Goal: Transaction & Acquisition: Purchase product/service

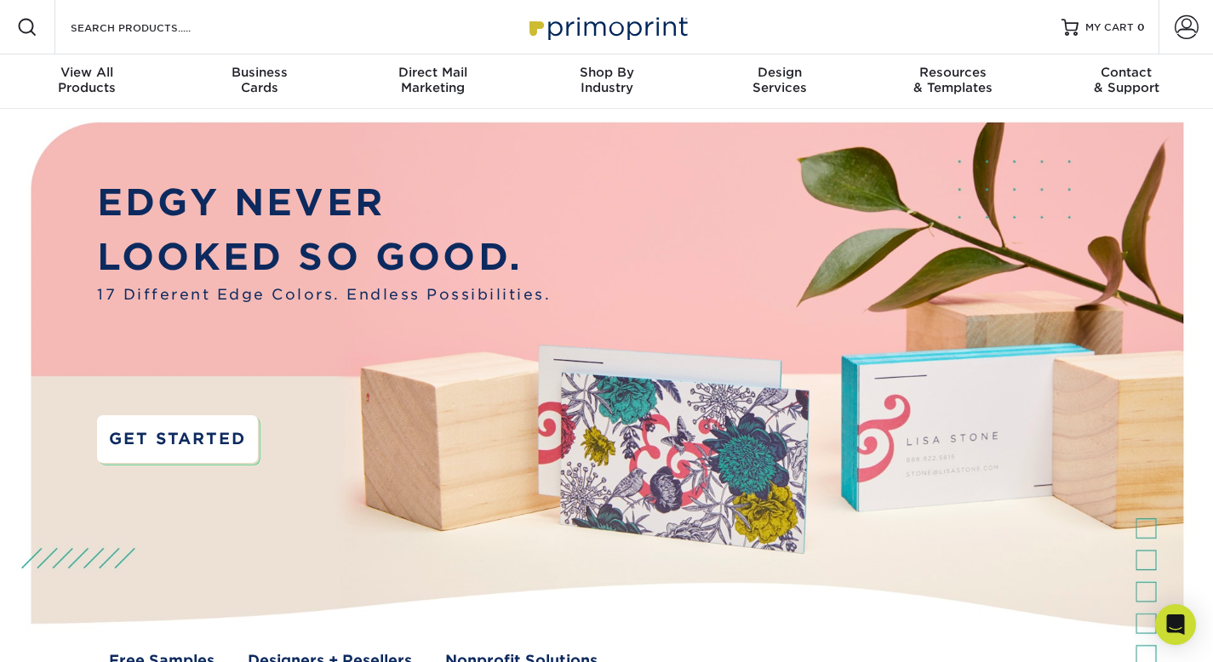
click at [146, 432] on link "GET STARTED" at bounding box center [177, 439] width 161 height 48
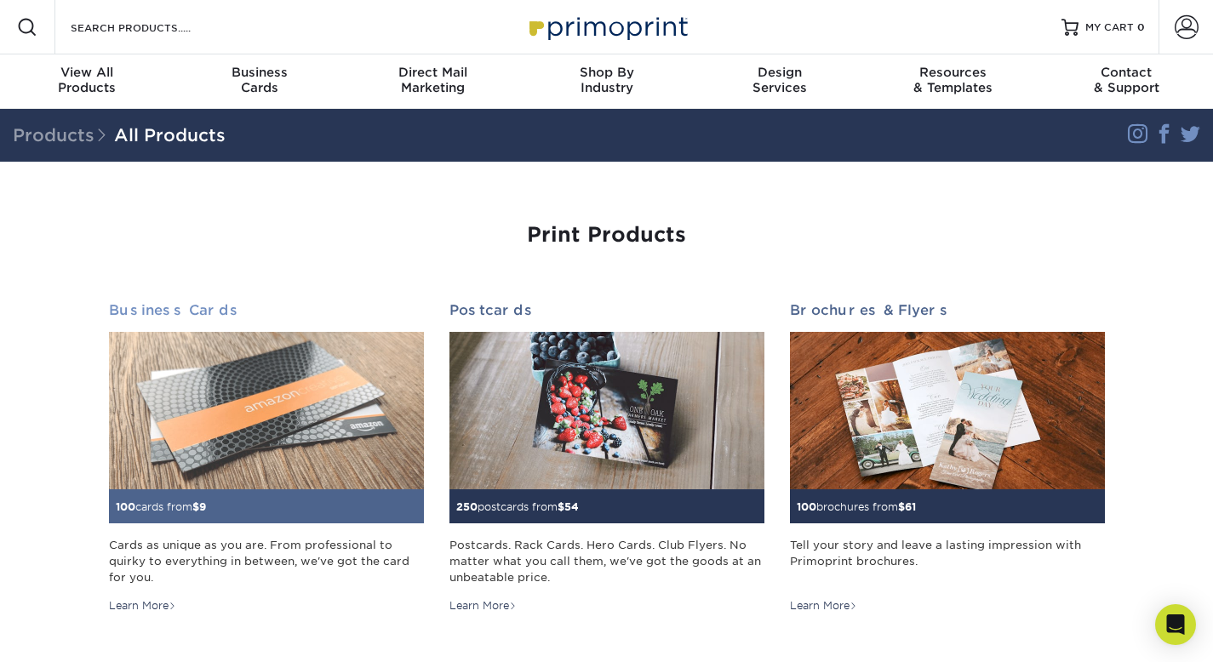
click at [152, 312] on h2 "Business Cards" at bounding box center [266, 310] width 315 height 16
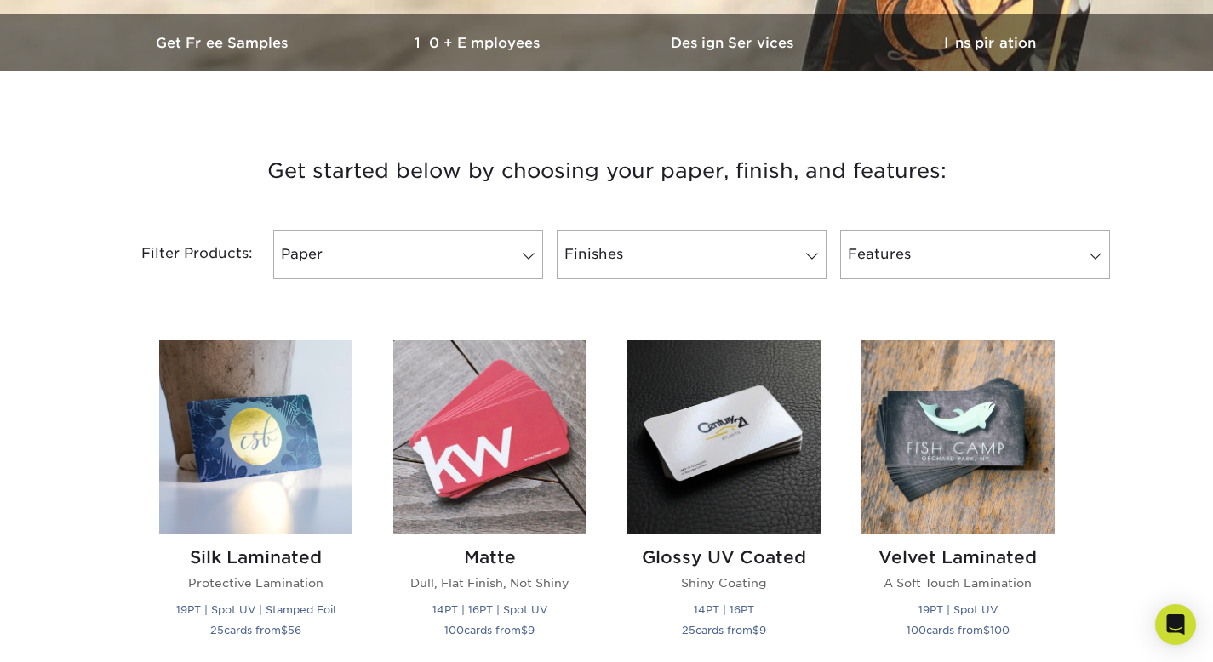
scroll to position [695, 0]
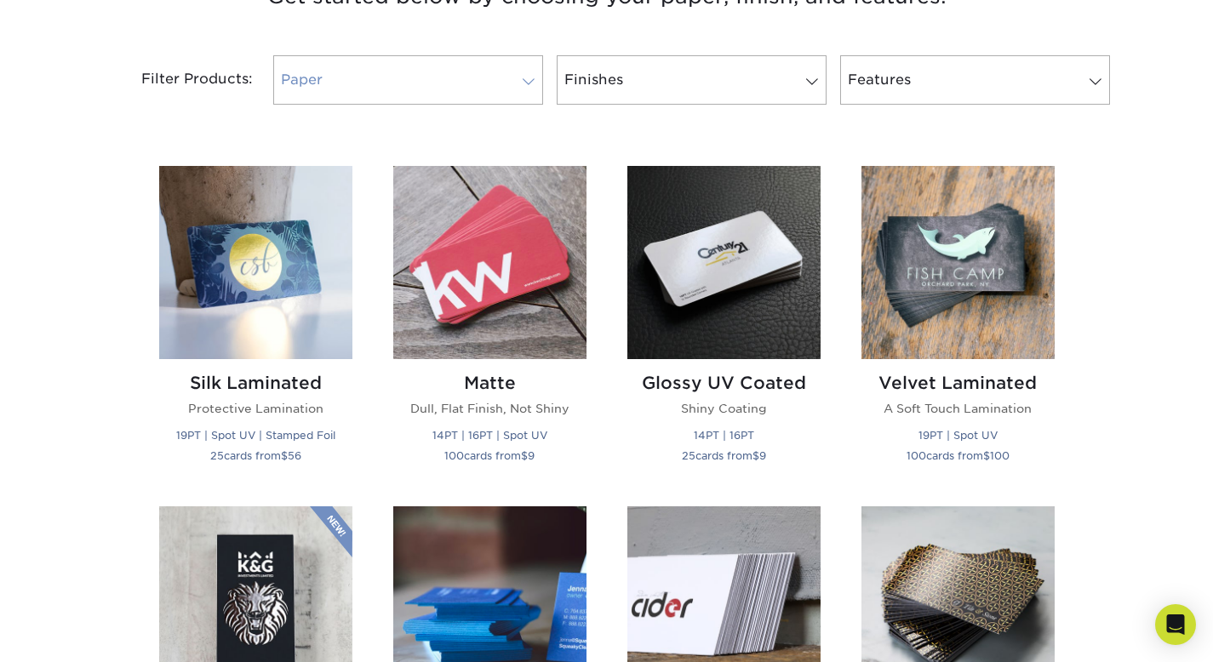
click at [340, 88] on link "Paper" at bounding box center [408, 79] width 270 height 49
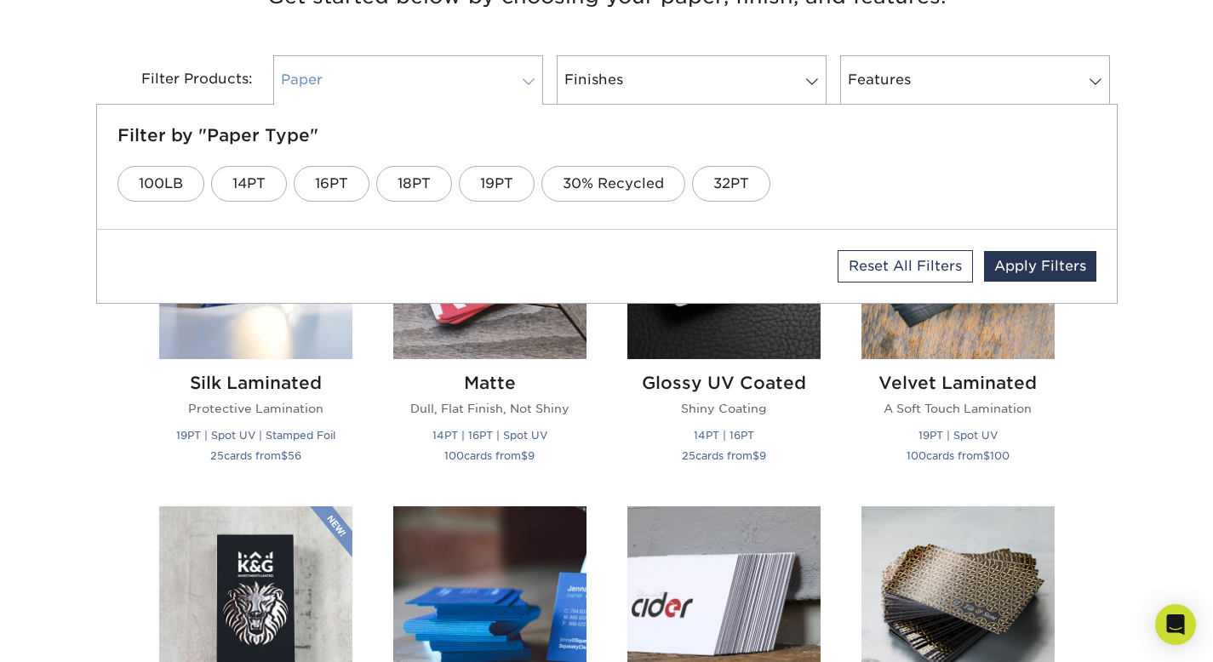
click at [340, 88] on link "Paper" at bounding box center [408, 79] width 270 height 49
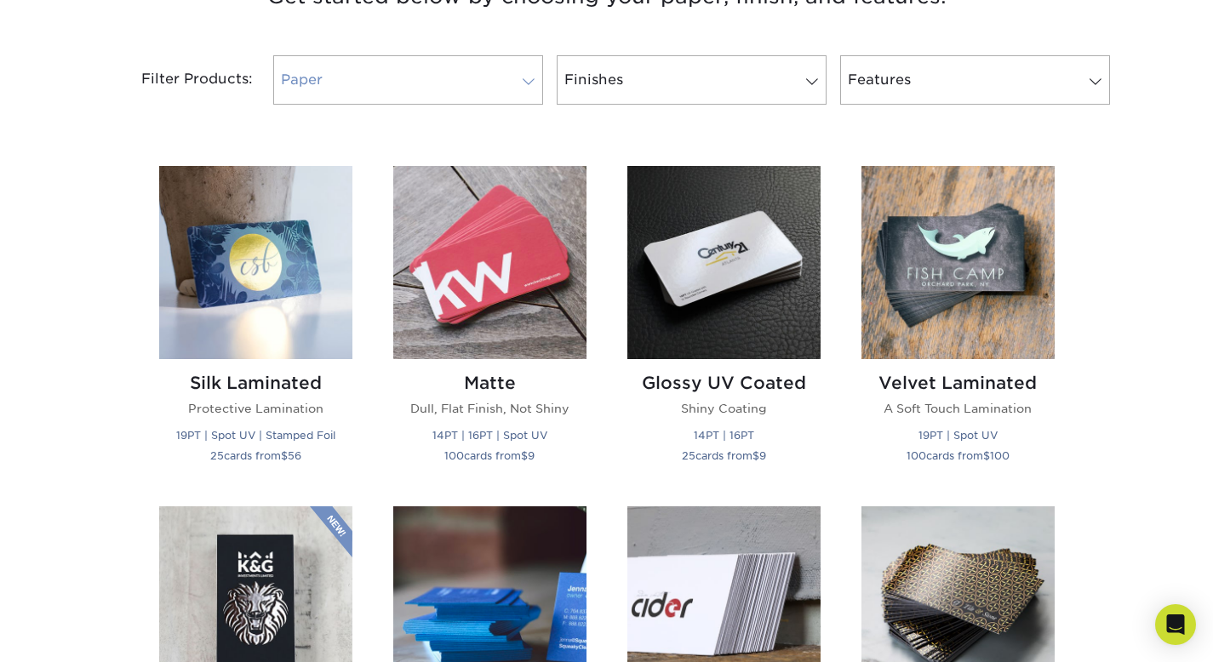
click at [374, 87] on link "Paper" at bounding box center [408, 79] width 270 height 49
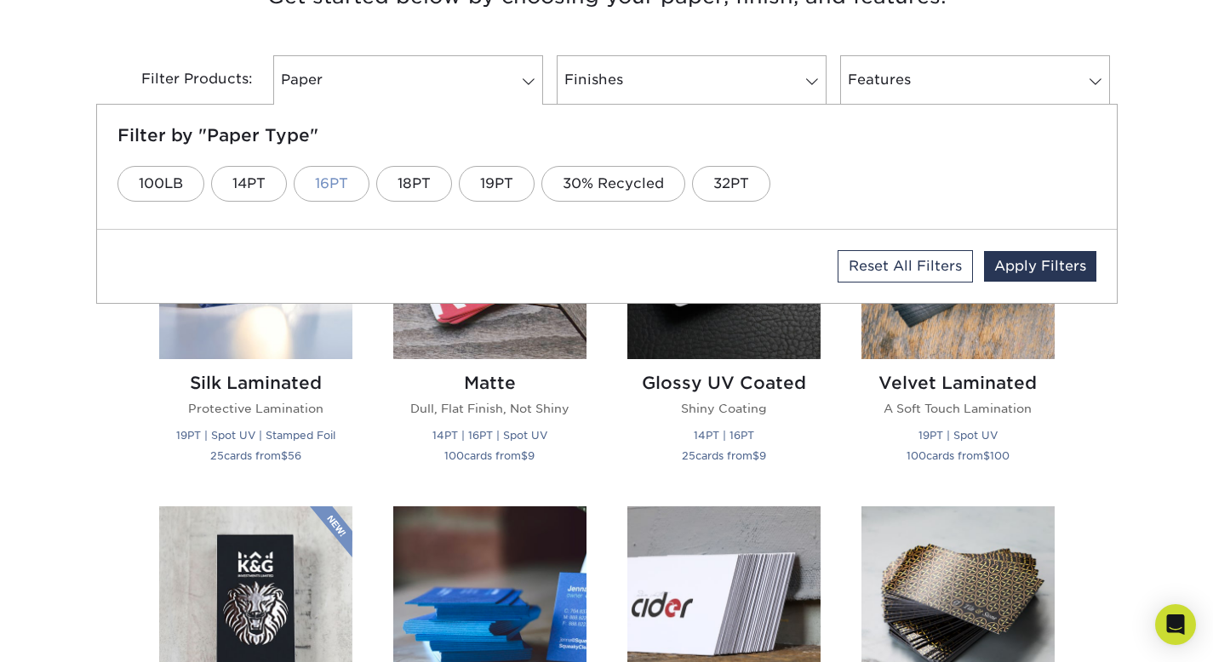
click at [353, 185] on link "16PT" at bounding box center [332, 184] width 76 height 36
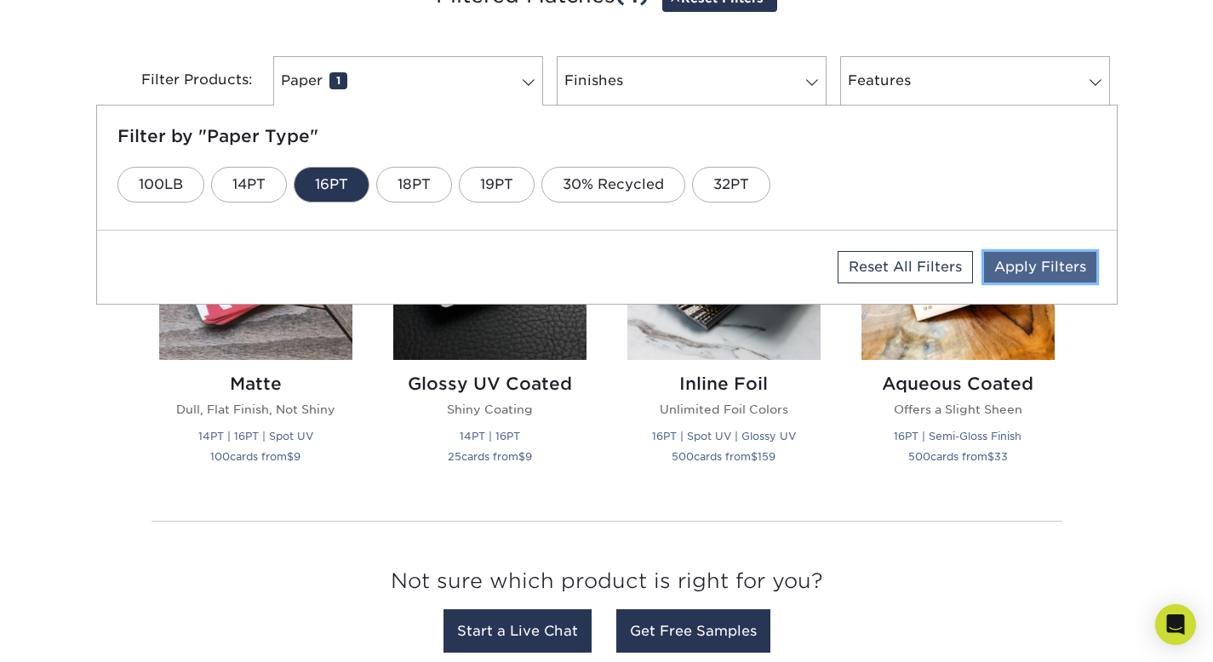
click at [1018, 261] on link "Apply Filters" at bounding box center [1040, 267] width 112 height 31
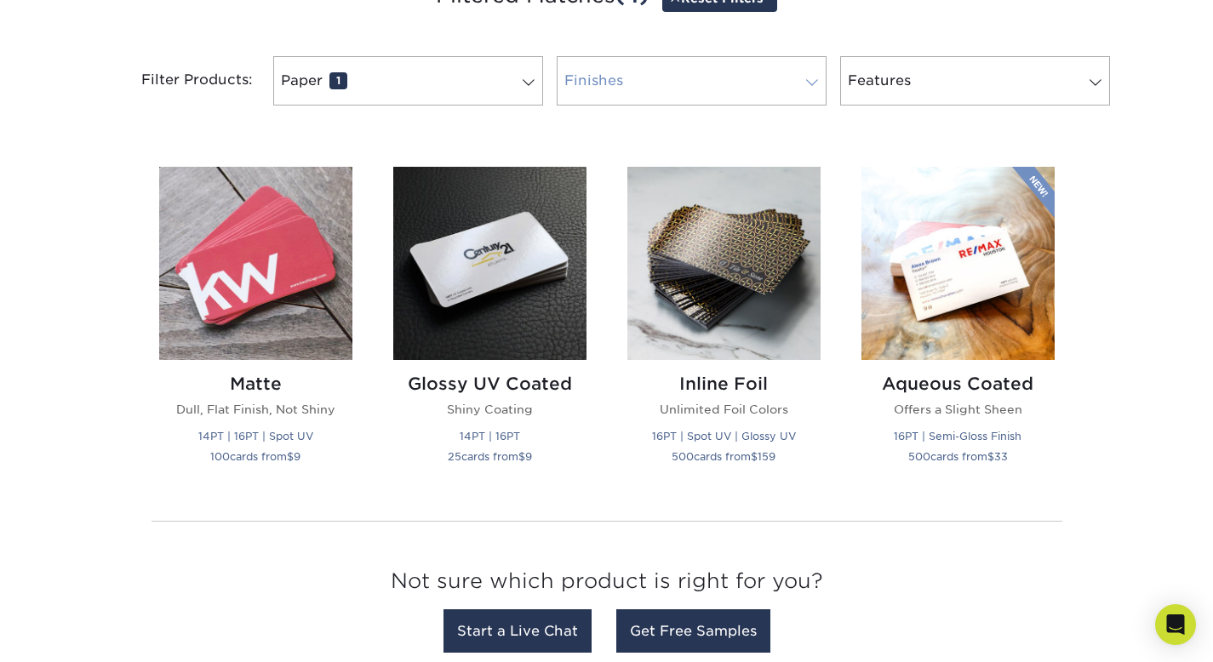
click at [764, 91] on link "Finishes 0" at bounding box center [692, 80] width 270 height 49
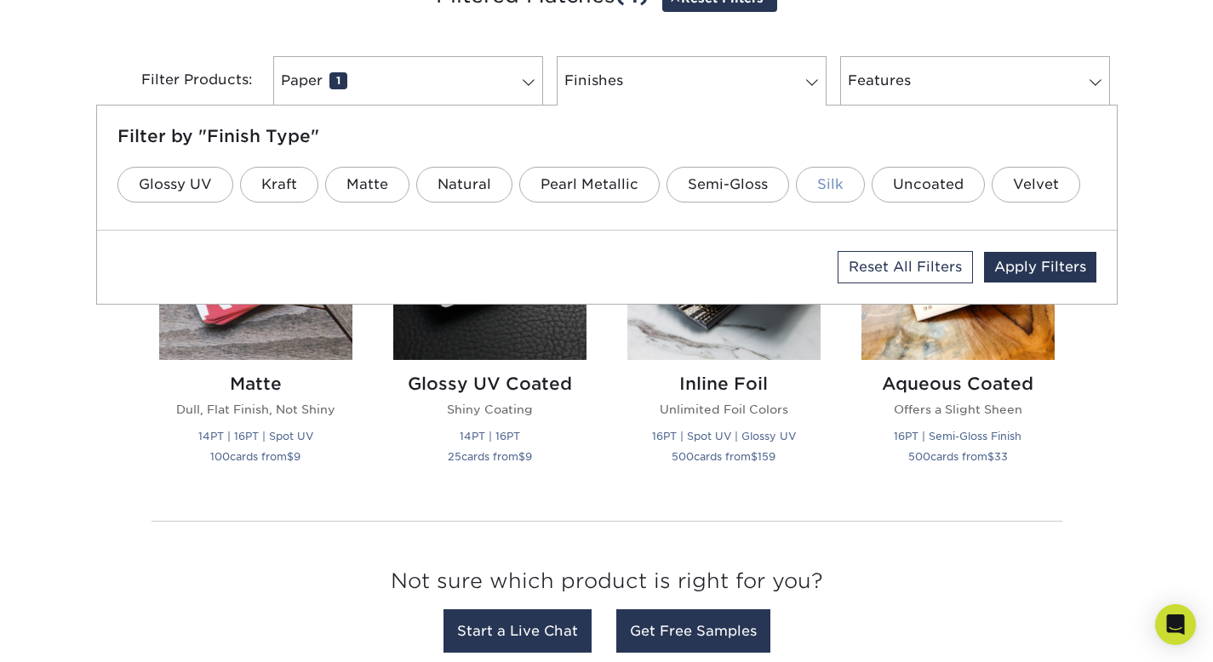
click at [807, 180] on link "Silk" at bounding box center [830, 185] width 69 height 36
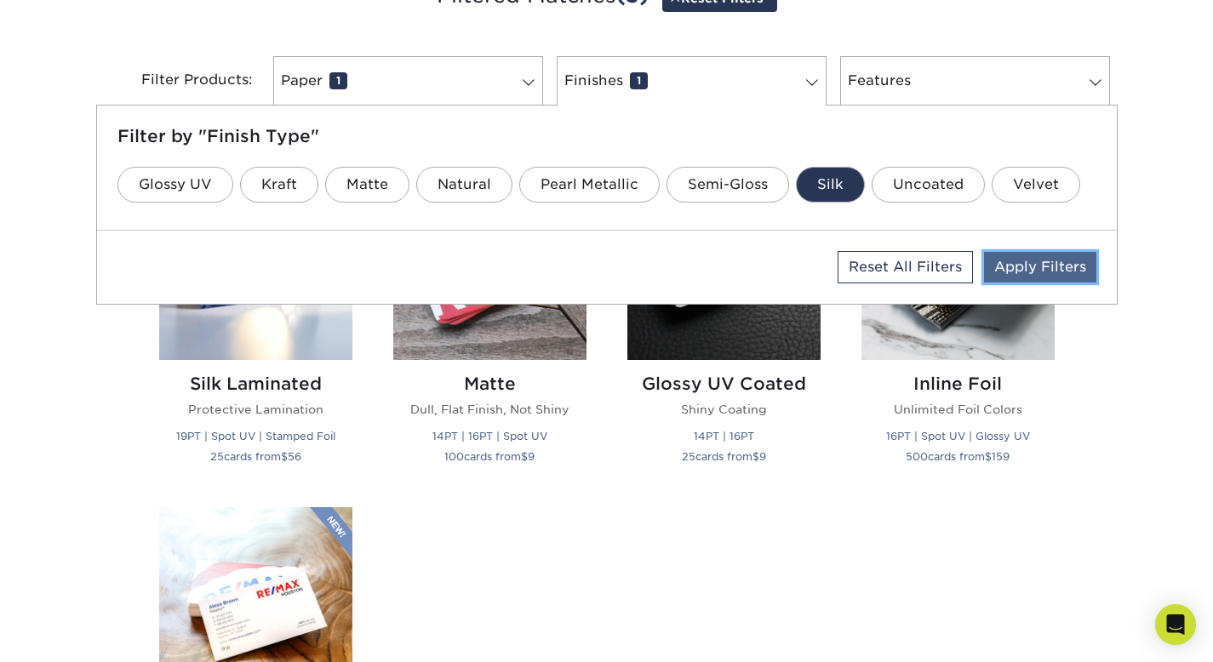
click at [1011, 260] on link "Apply Filters" at bounding box center [1040, 267] width 112 height 31
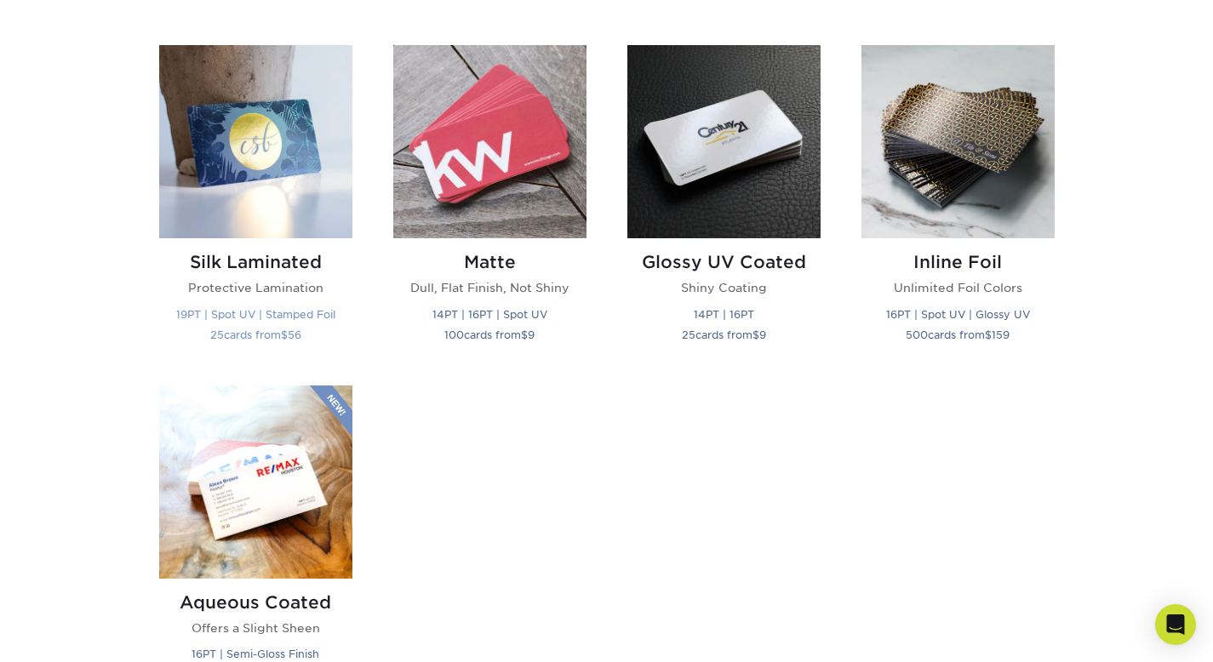
scroll to position [905, 0]
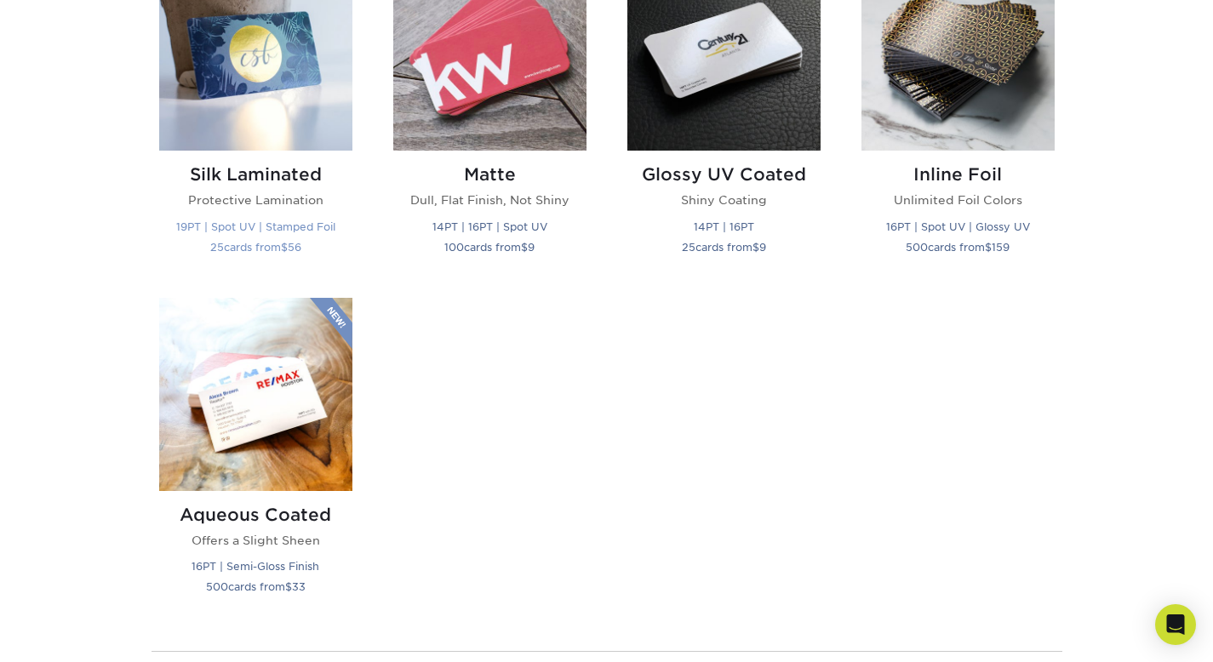
click at [264, 83] on img at bounding box center [255, 53] width 193 height 193
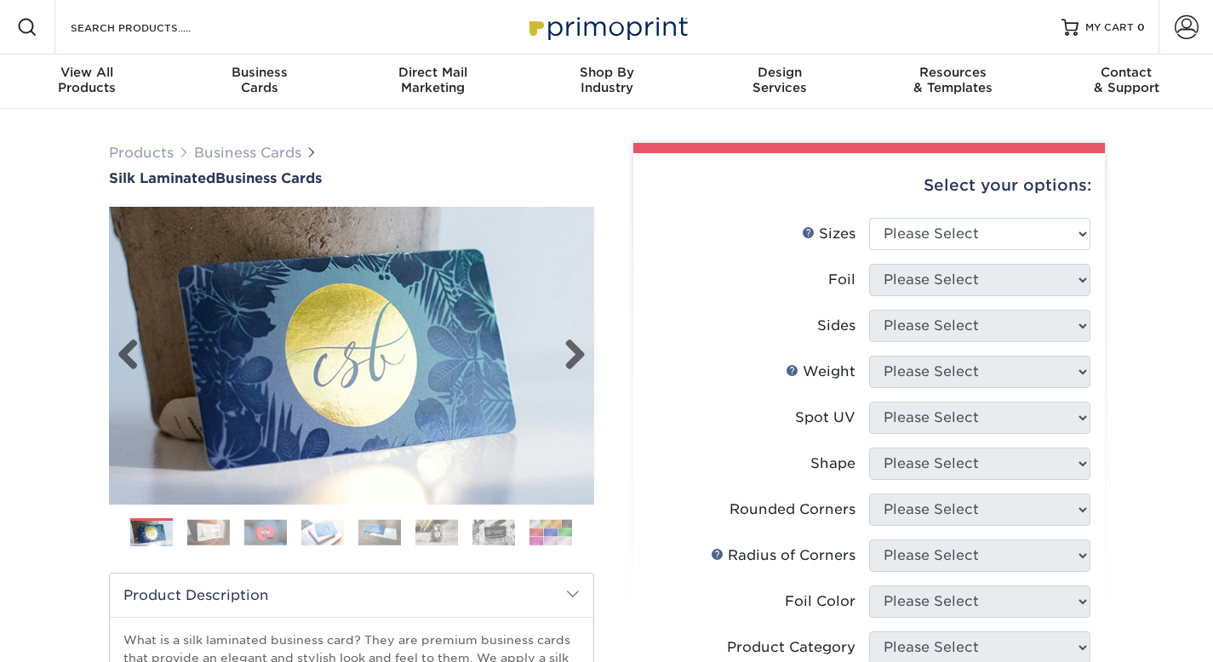
scroll to position [169, 0]
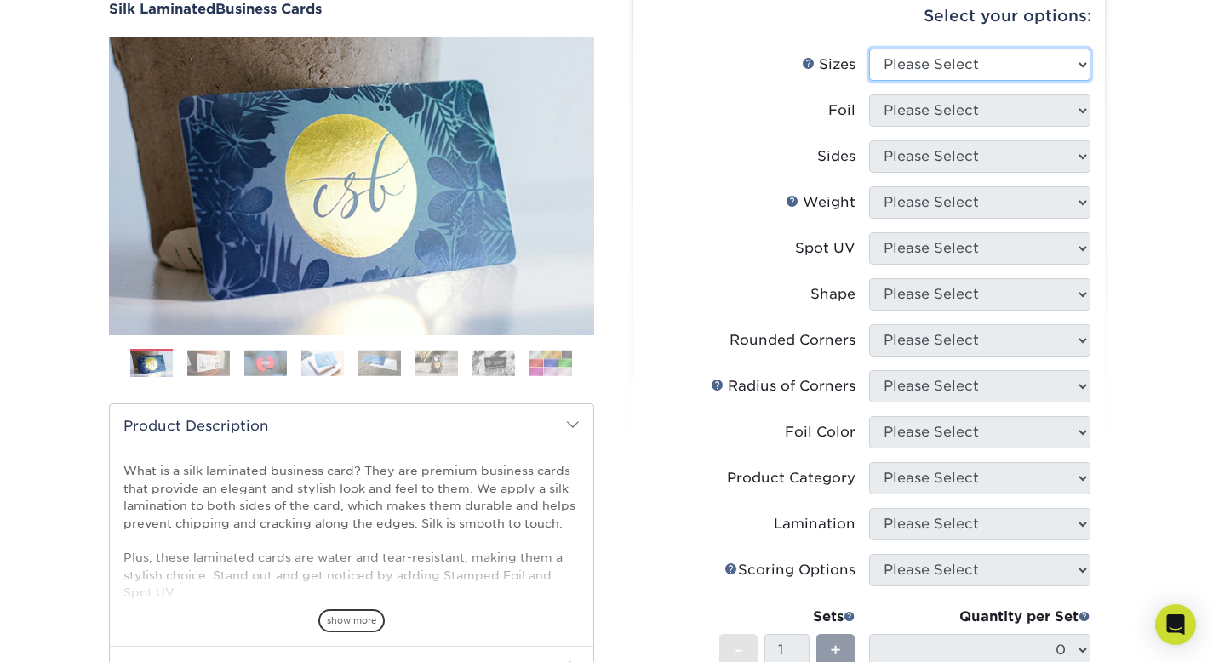
click at [933, 66] on select "Please Select 1.5" x 3.5" - Mini 1.75" x 3.5" - Mini 2" x 2" - Square 2" x 3" -…" at bounding box center [979, 65] width 221 height 32
click at [738, 111] on label "Foil" at bounding box center [758, 111] width 221 height 32
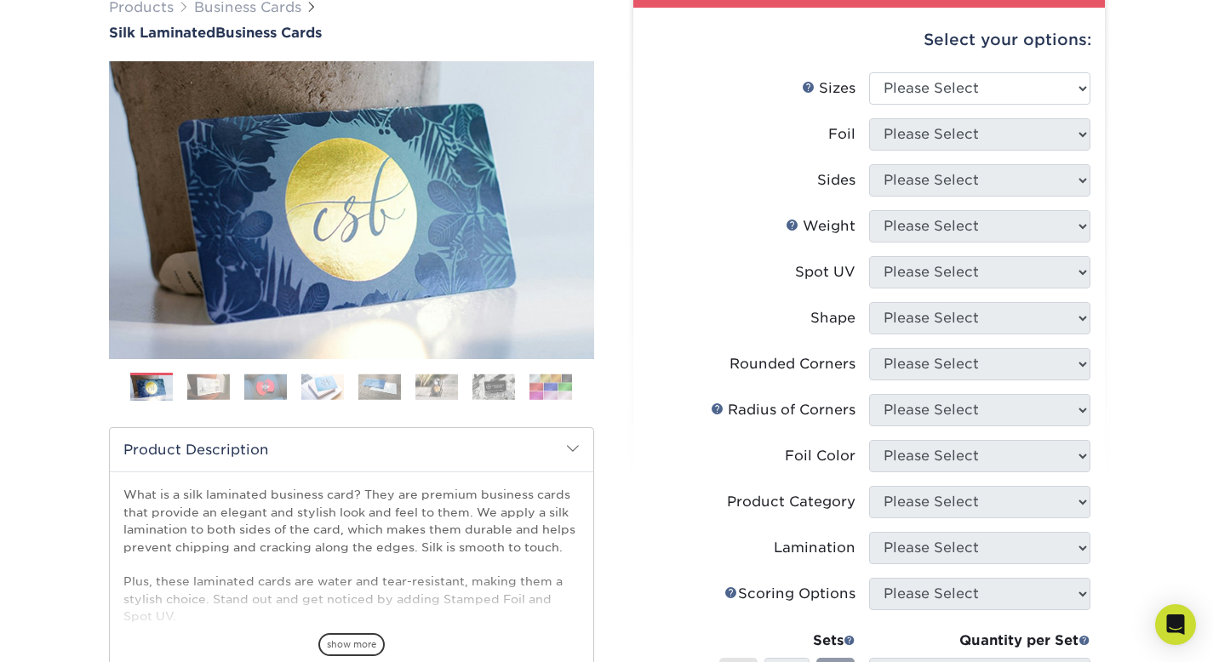
scroll to position [431, 0]
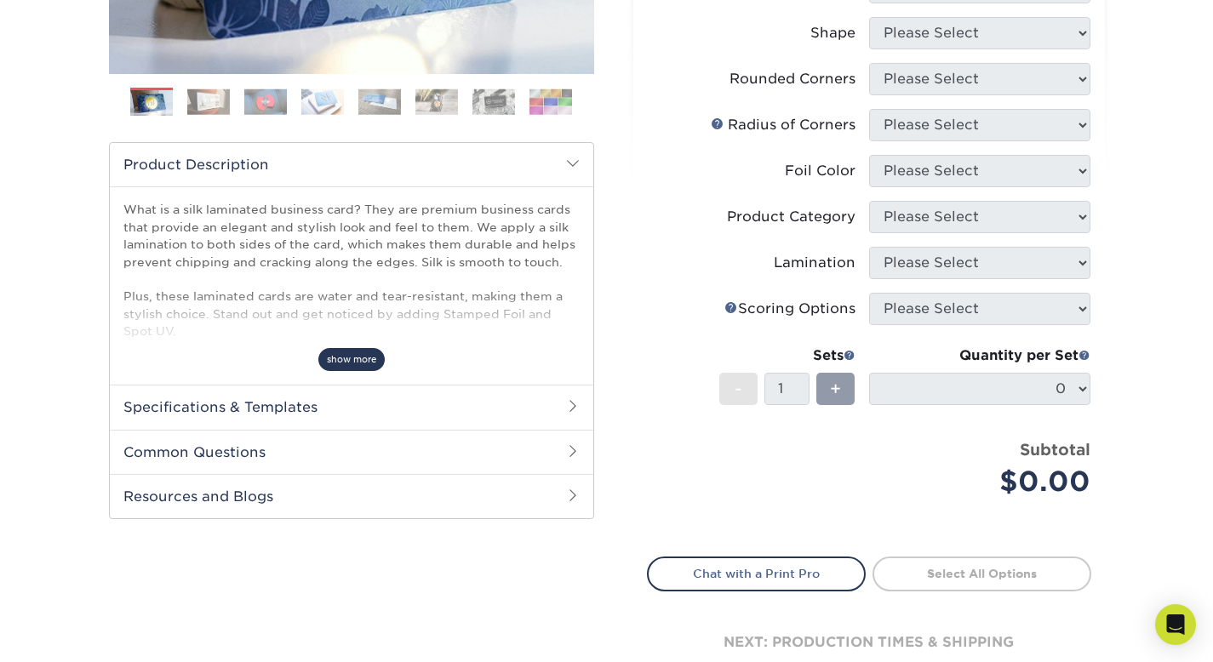
click at [358, 348] on span "show more" at bounding box center [351, 359] width 66 height 23
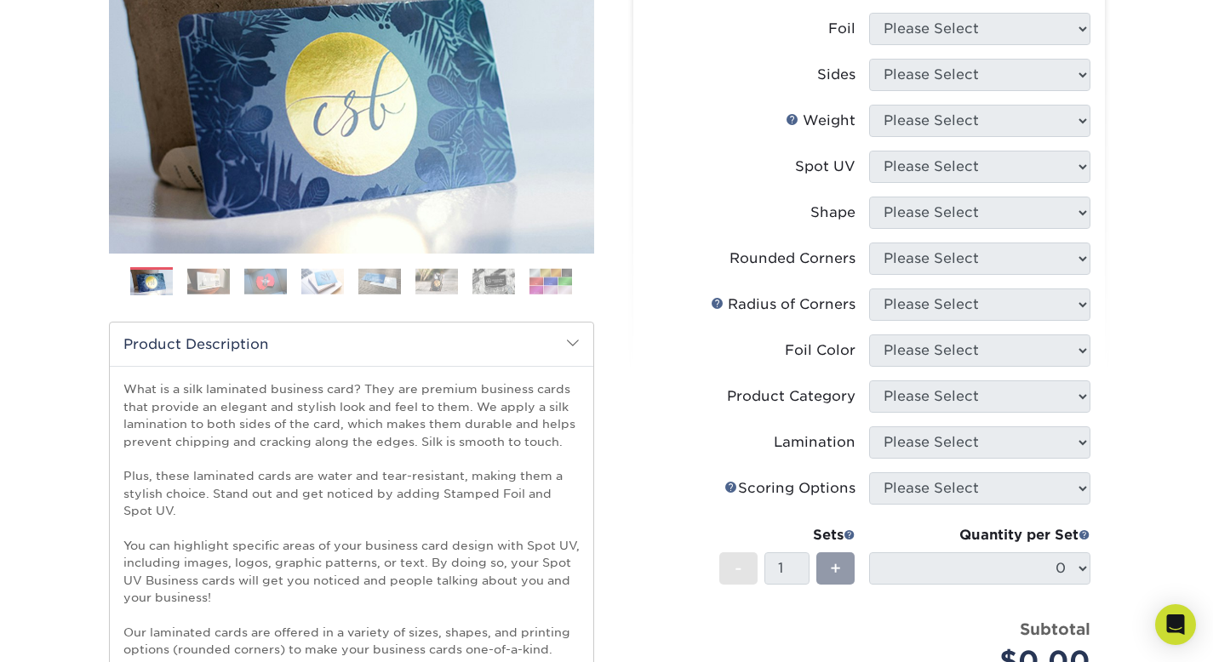
scroll to position [163, 0]
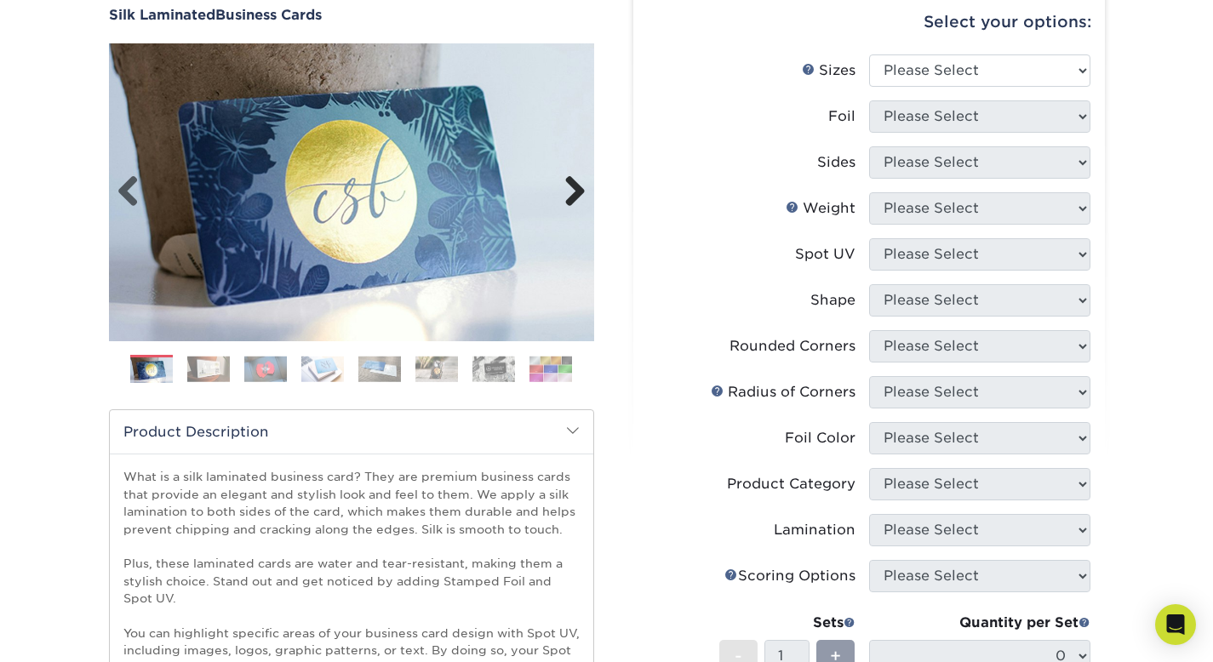
click at [567, 197] on link "Next" at bounding box center [569, 192] width 34 height 34
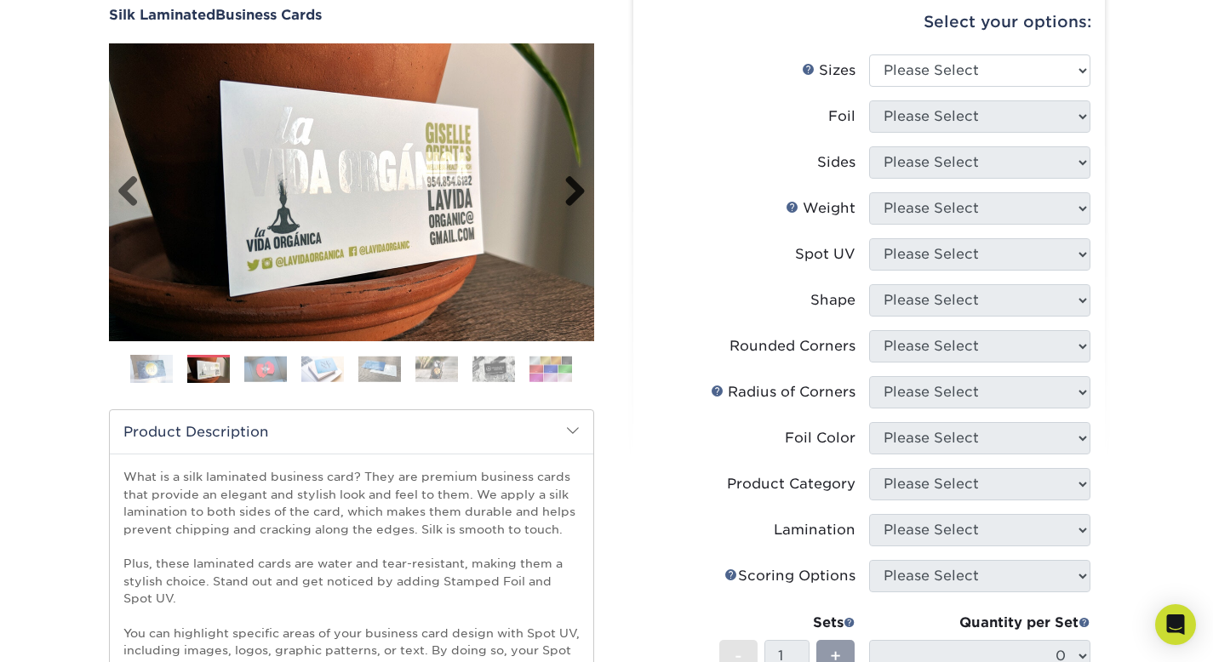
click at [568, 196] on link "Next" at bounding box center [569, 192] width 34 height 34
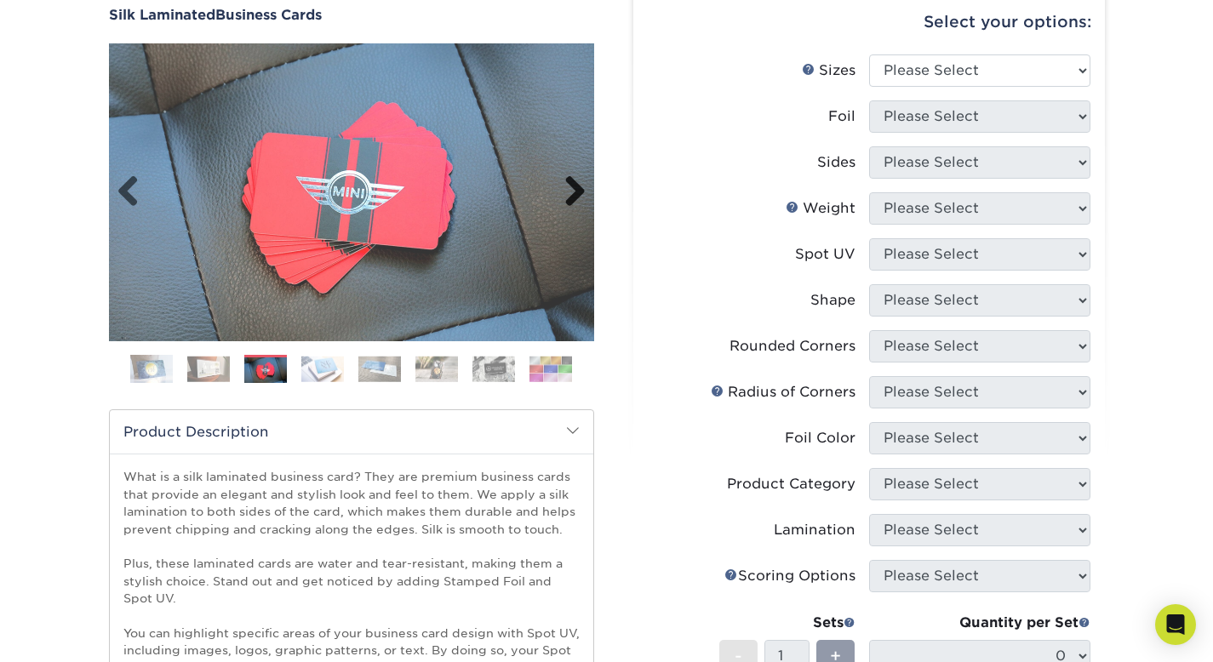
click at [568, 196] on link "Next" at bounding box center [569, 192] width 34 height 34
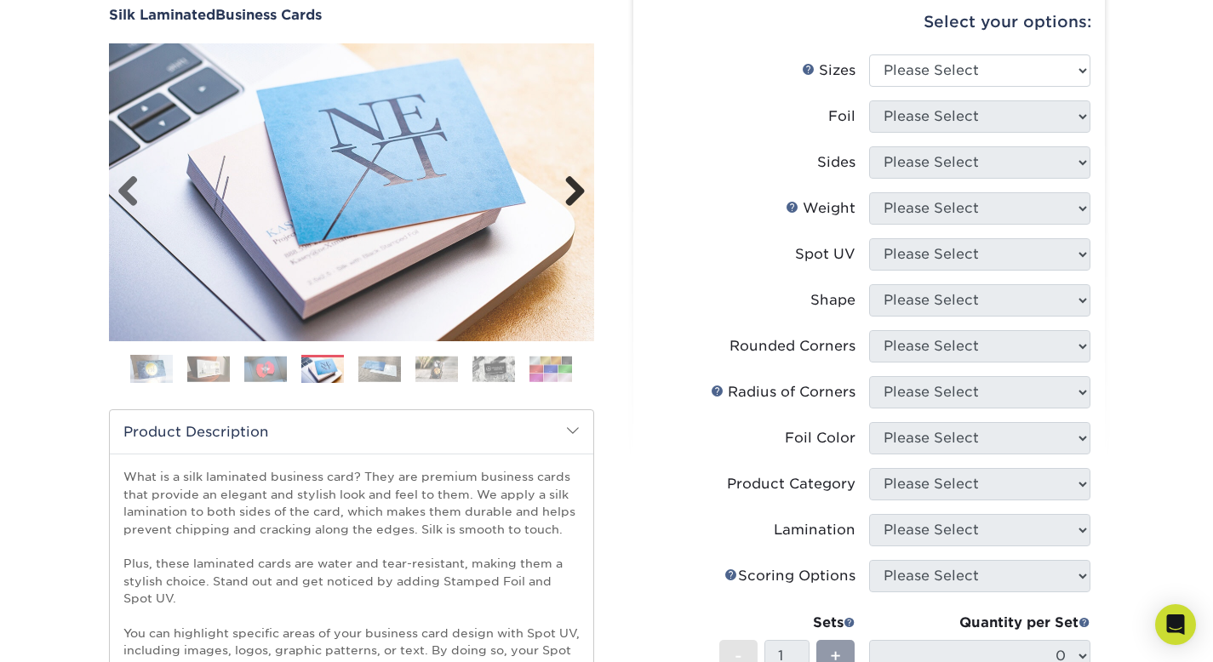
click at [568, 196] on link "Next" at bounding box center [569, 192] width 34 height 34
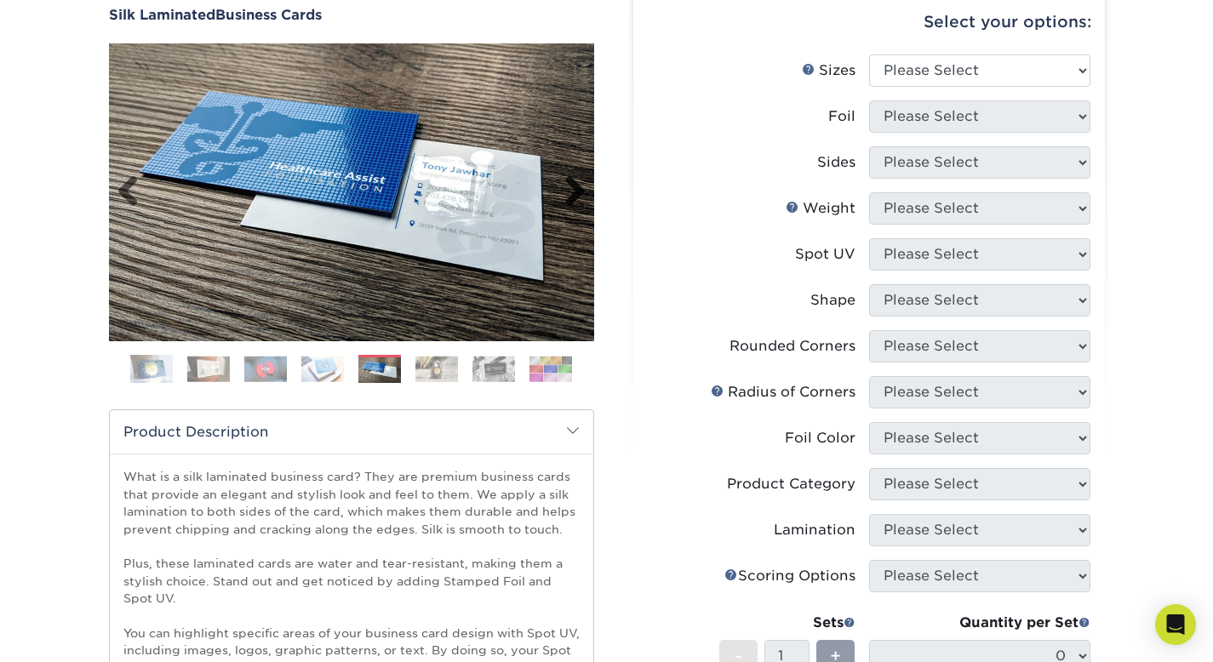
click at [568, 196] on link "Next" at bounding box center [569, 192] width 34 height 34
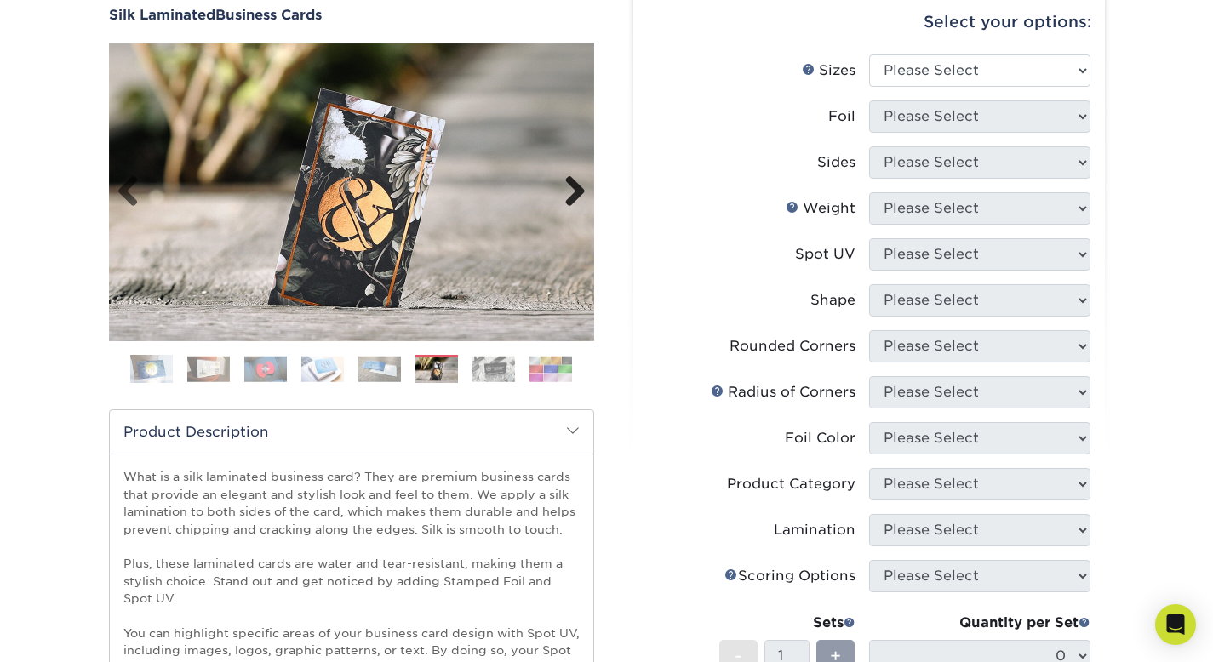
click at [568, 196] on link "Next" at bounding box center [569, 192] width 34 height 34
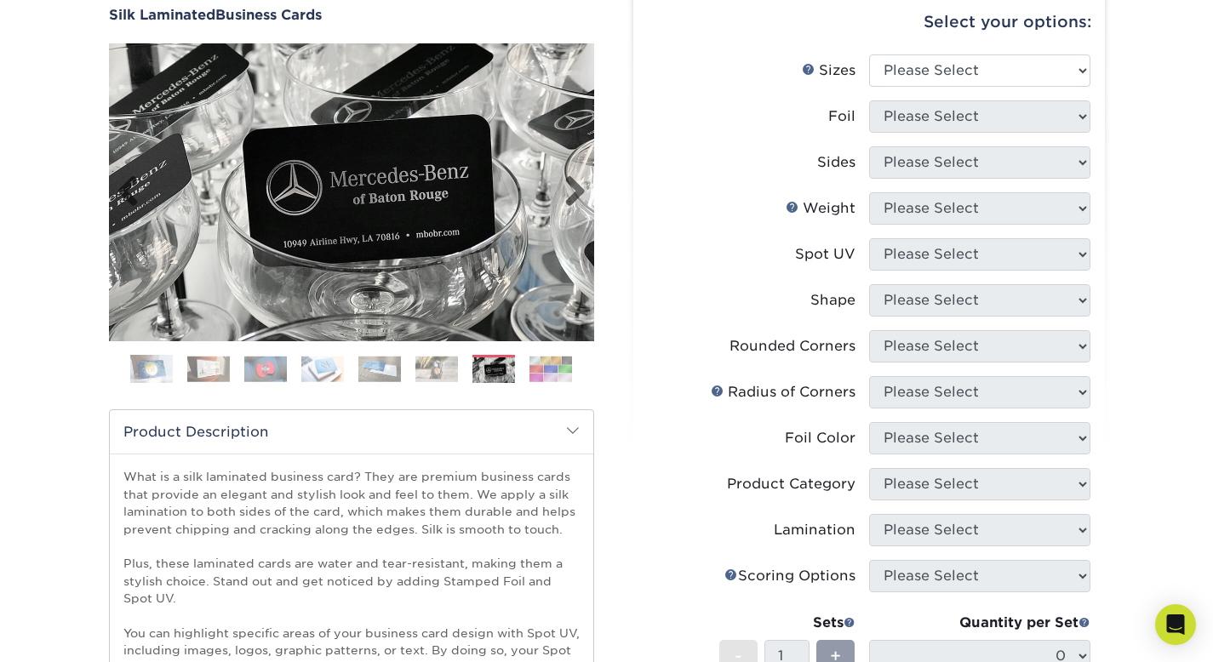
scroll to position [622, 0]
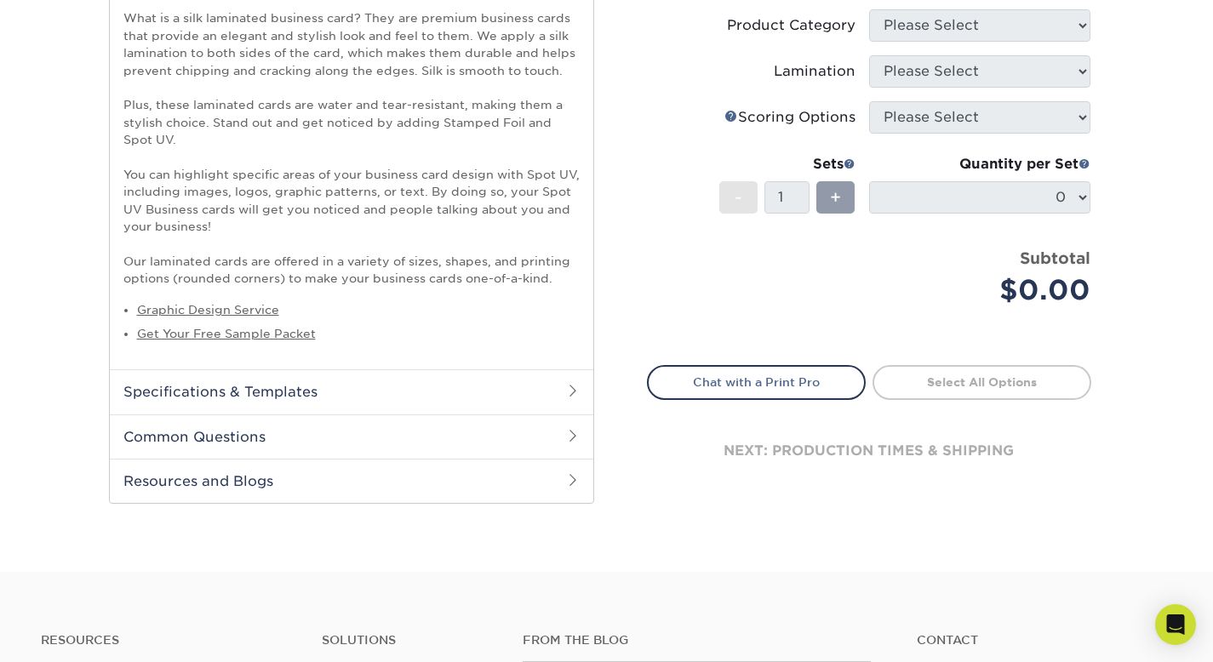
click at [349, 398] on h2 "Specifications & Templates" at bounding box center [352, 391] width 484 height 44
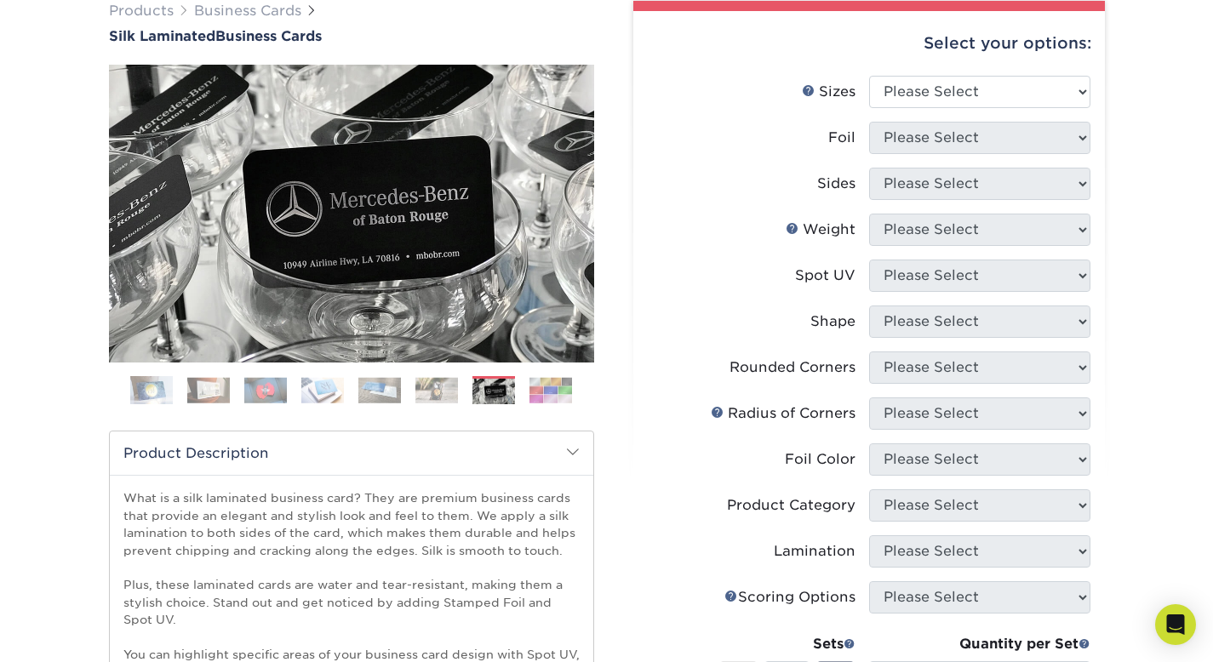
scroll to position [163, 0]
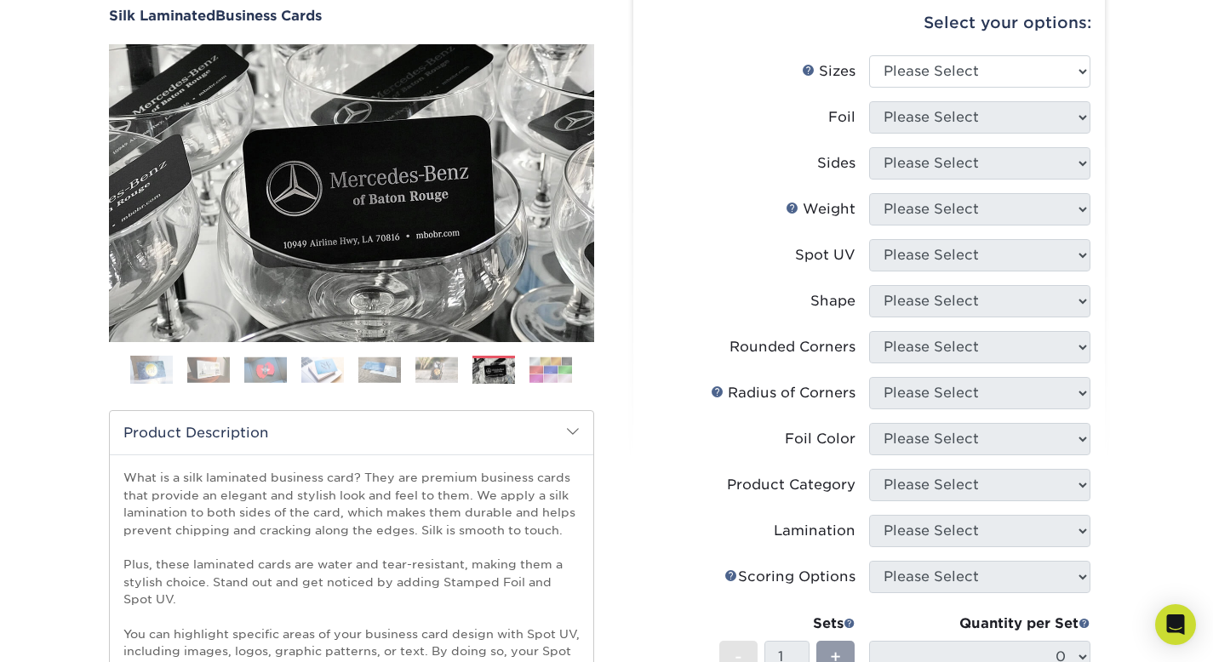
click at [1108, 215] on div "Select your options: Sizes Help Sizes Please Select 1.5" x 3.5" - Mini -" at bounding box center [862, 668] width 511 height 1377
click at [1108, 212] on div "Select your options: Sizes Help Sizes Please Select 1.5" x 3.5" - Mini -" at bounding box center [862, 668] width 511 height 1377
click at [508, 183] on img at bounding box center [351, 193] width 485 height 298
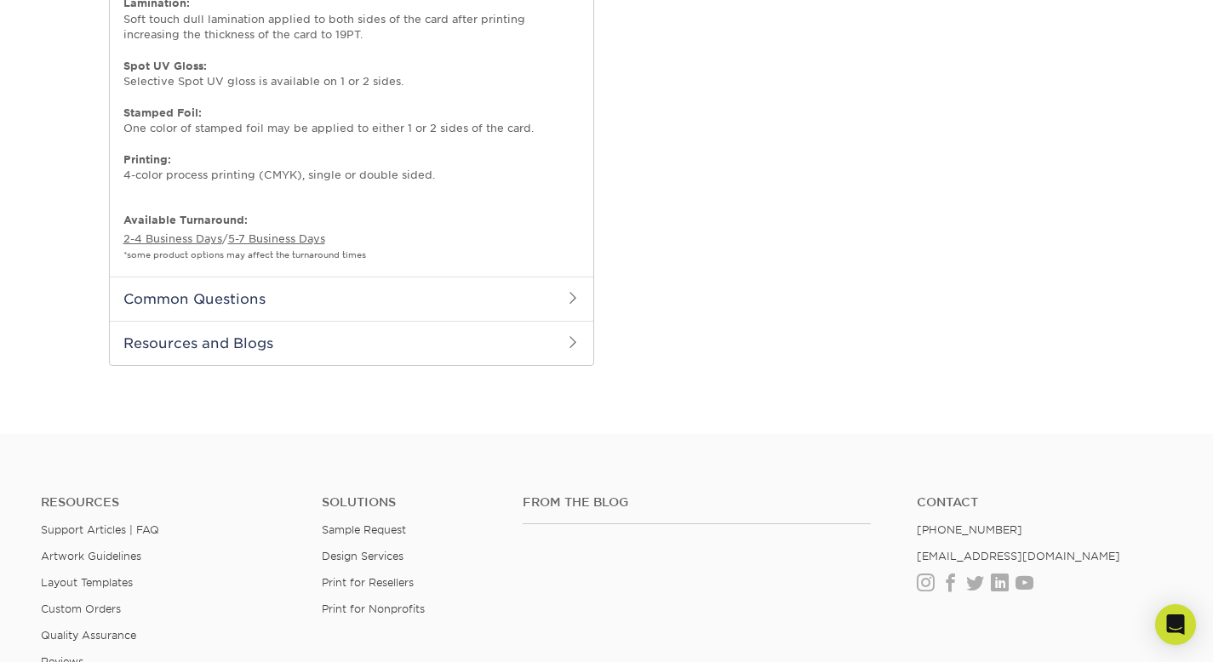
scroll to position [1132, 0]
click at [512, 295] on h2 "Common Questions" at bounding box center [352, 300] width 484 height 44
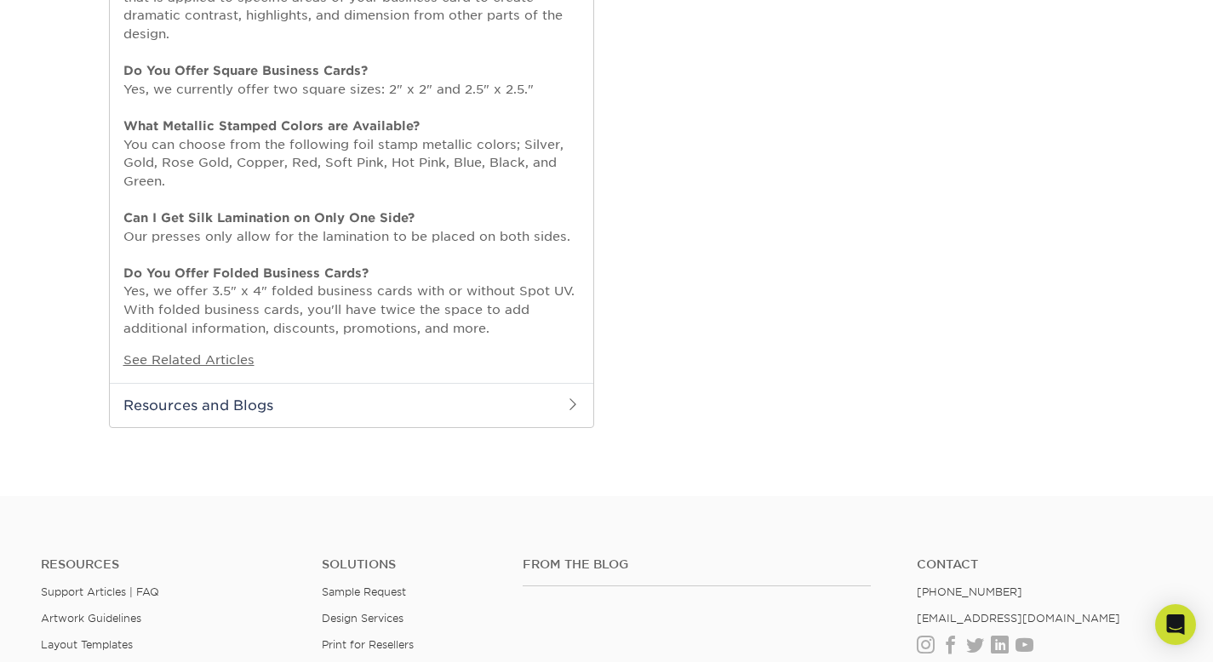
scroll to position [1205, 0]
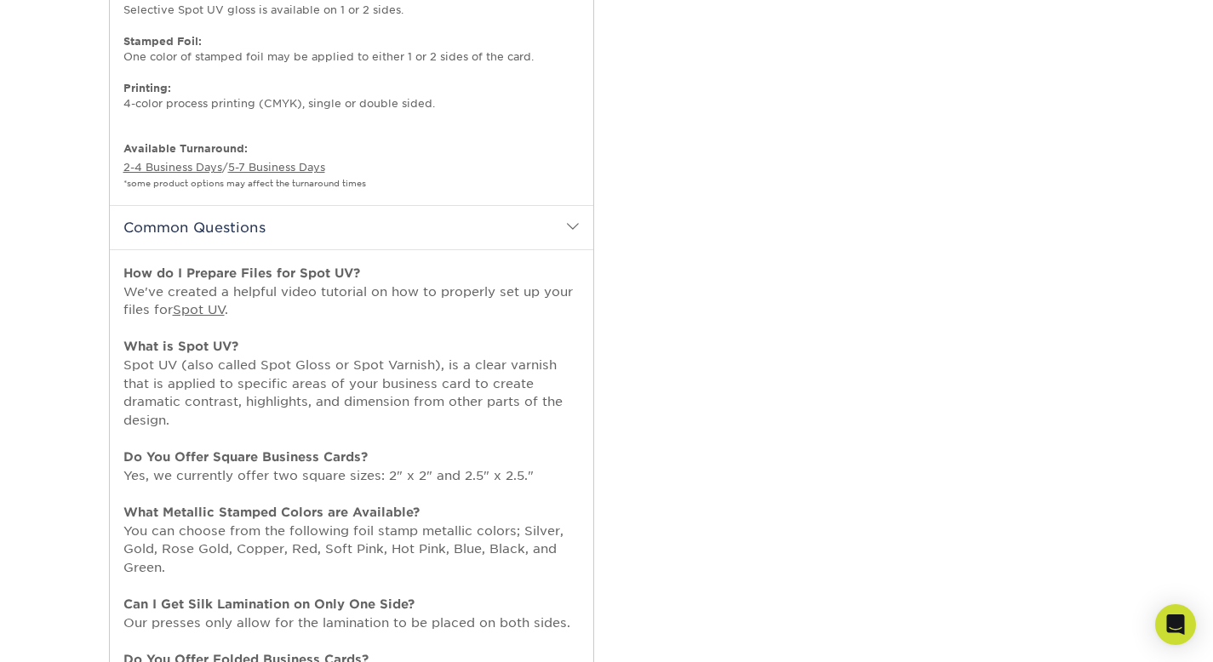
click at [485, 235] on h2 "Common Questions" at bounding box center [352, 227] width 484 height 44
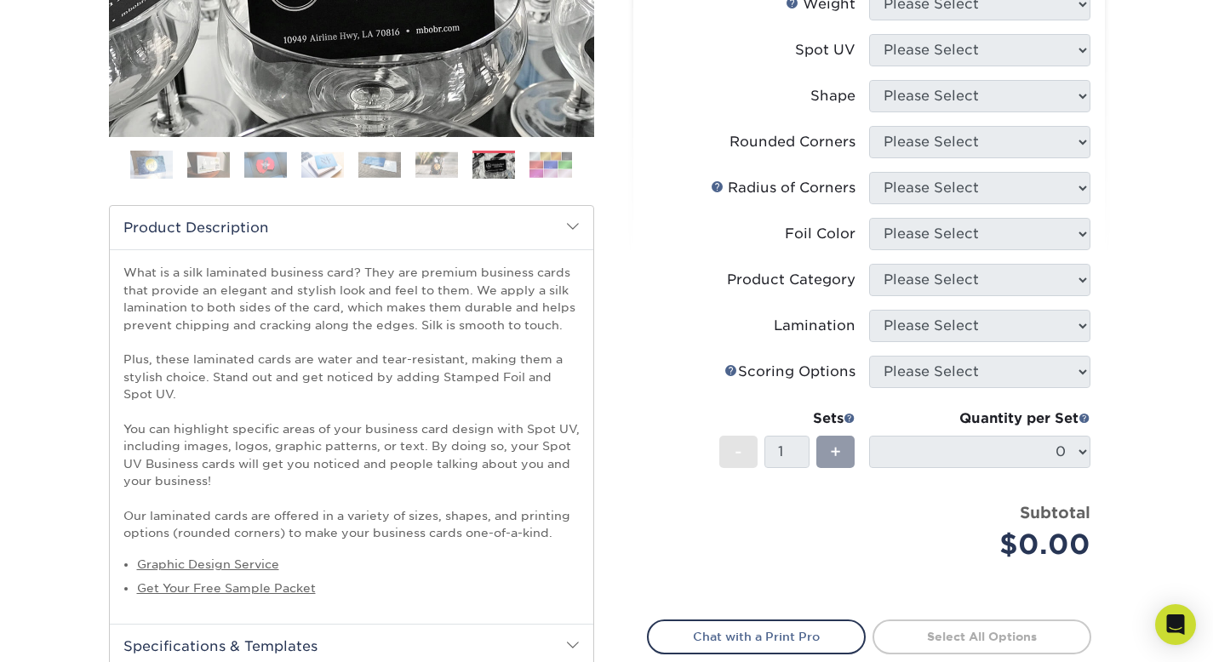
scroll to position [661, 0]
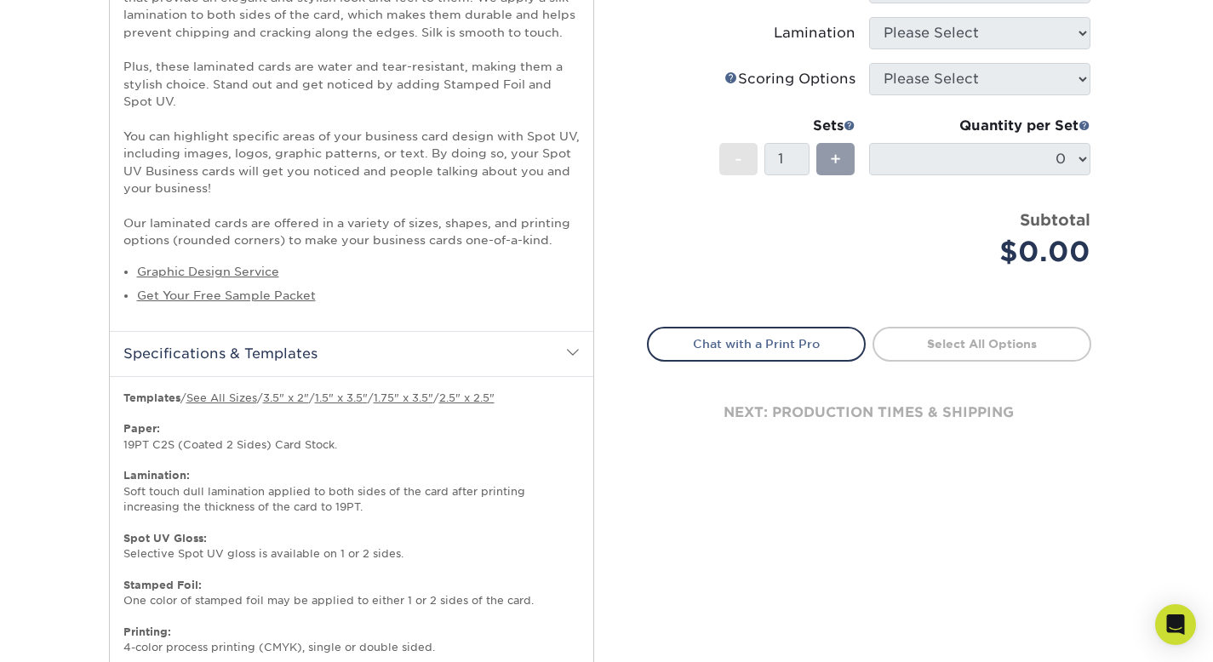
click at [515, 342] on h2 "Specifications & Templates" at bounding box center [352, 353] width 484 height 44
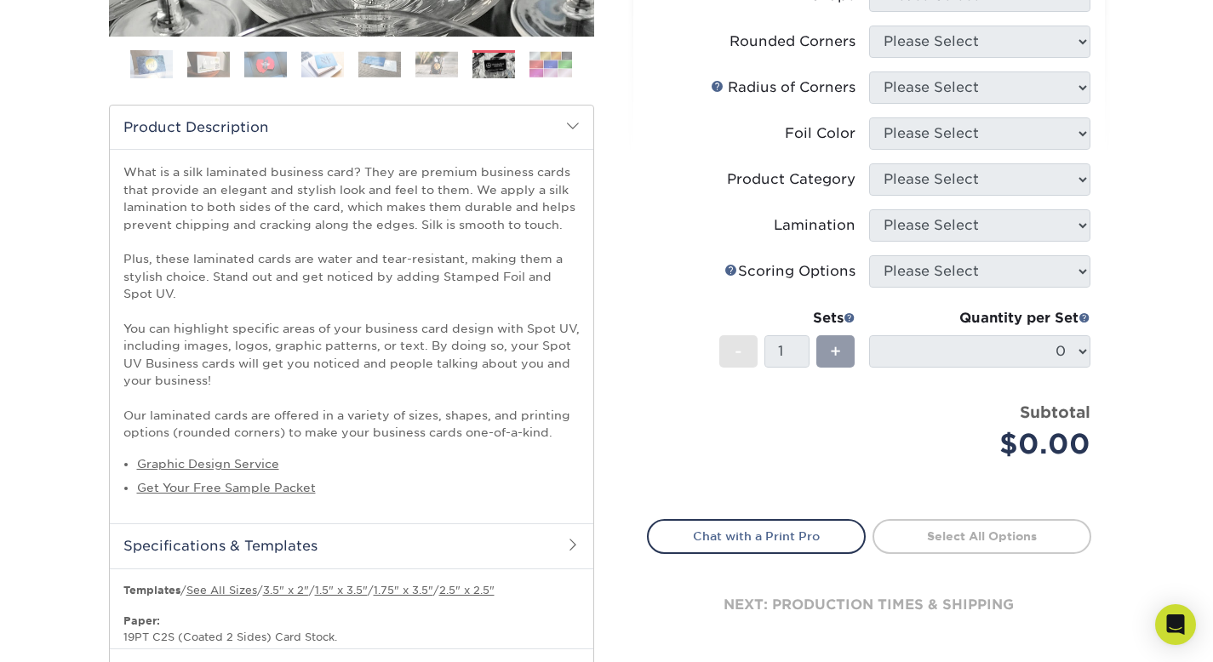
scroll to position [381, 0]
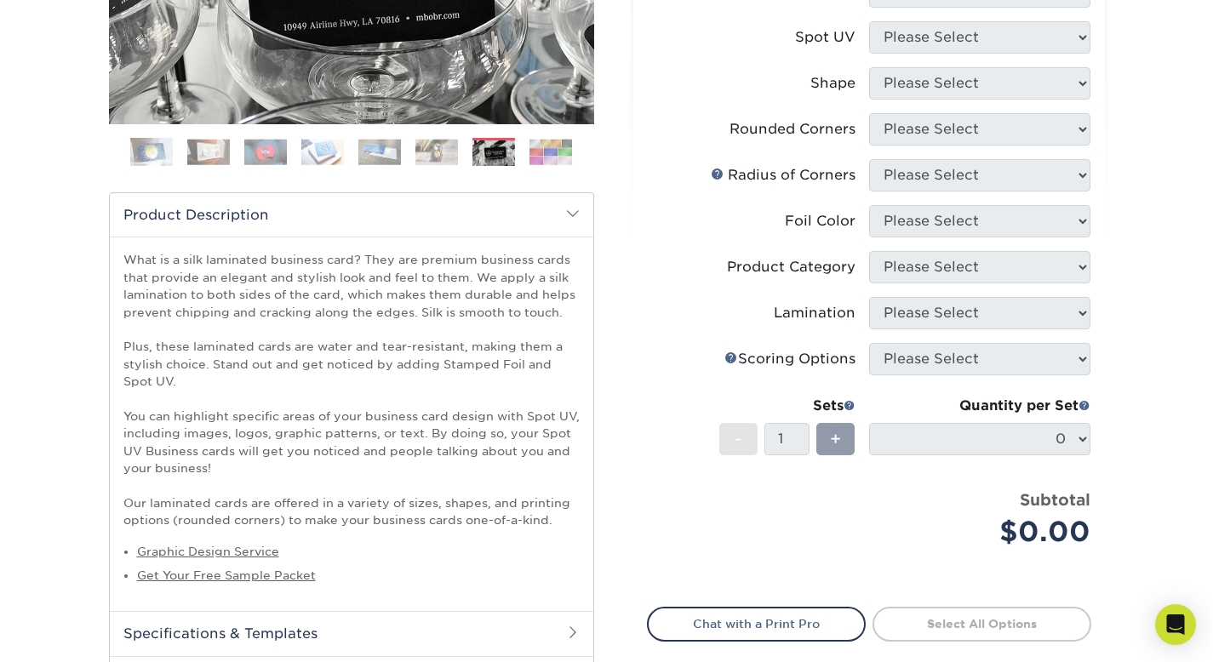
click at [548, 229] on h2 "Product Description" at bounding box center [352, 214] width 484 height 43
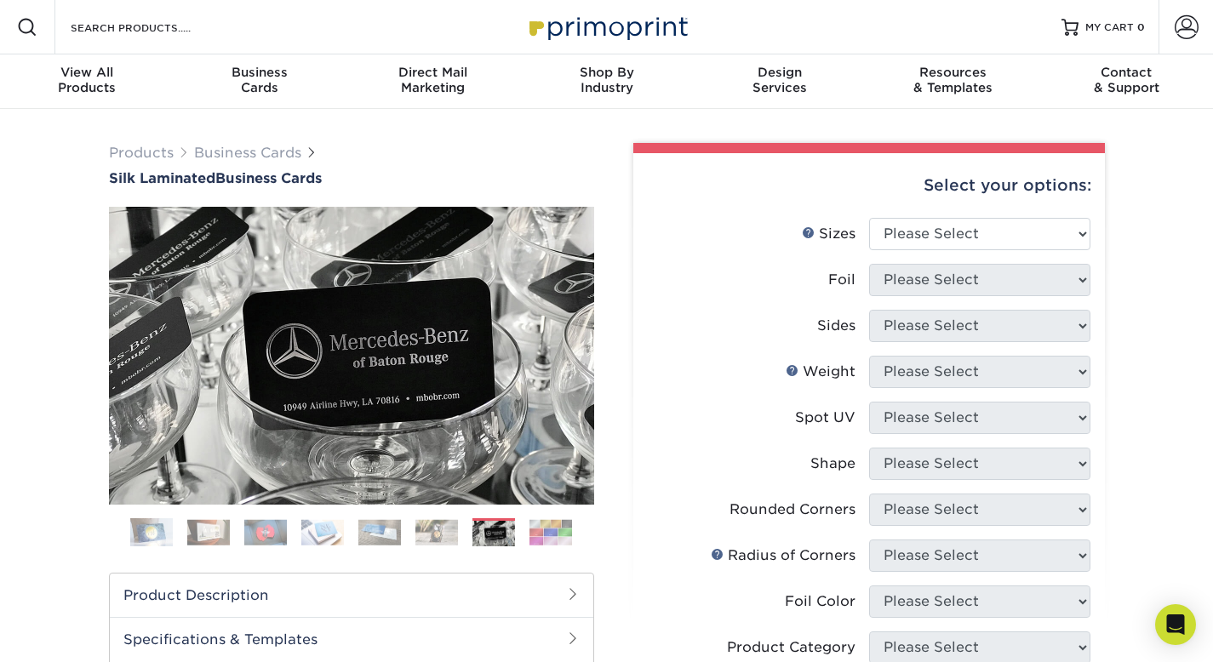
scroll to position [54, 0]
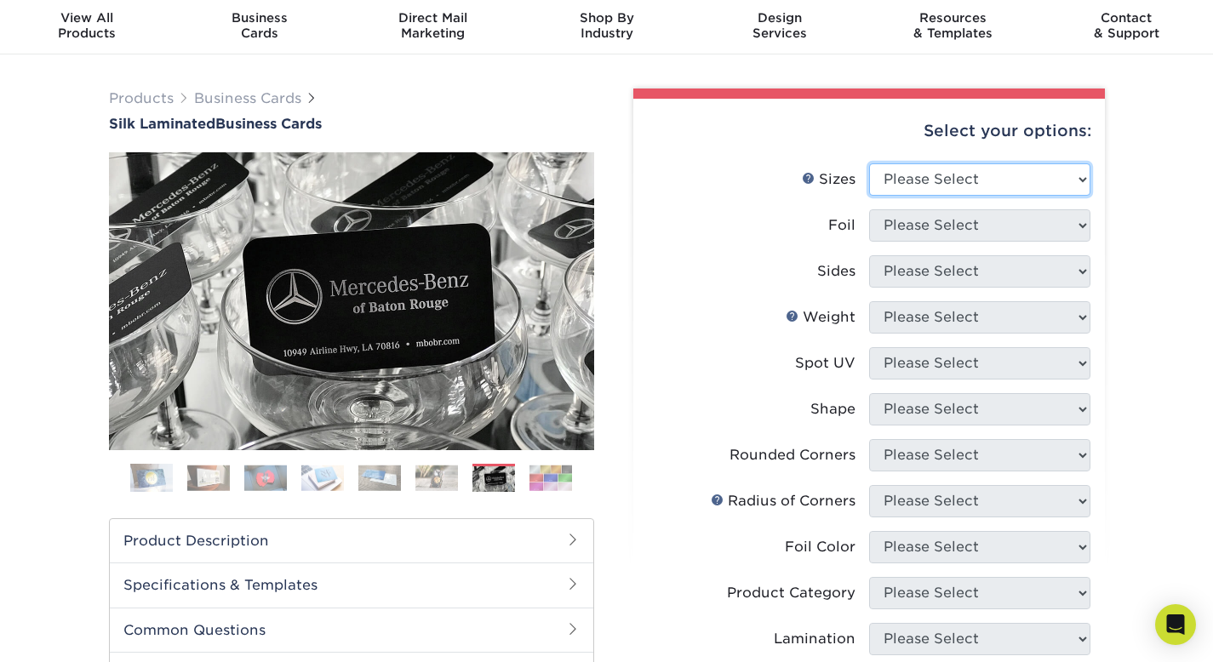
click at [948, 178] on select "Please Select 1.5" x 3.5" - Mini 1.75" x 3.5" - Mini 2" x 2" - Square 2" x 3" -…" at bounding box center [979, 179] width 221 height 32
select select "2.00x3.50"
click at [869, 163] on select "Please Select 1.5" x 3.5" - Mini 1.75" x 3.5" - Mini 2" x 2" - Square 2" x 3" -…" at bounding box center [979, 179] width 221 height 32
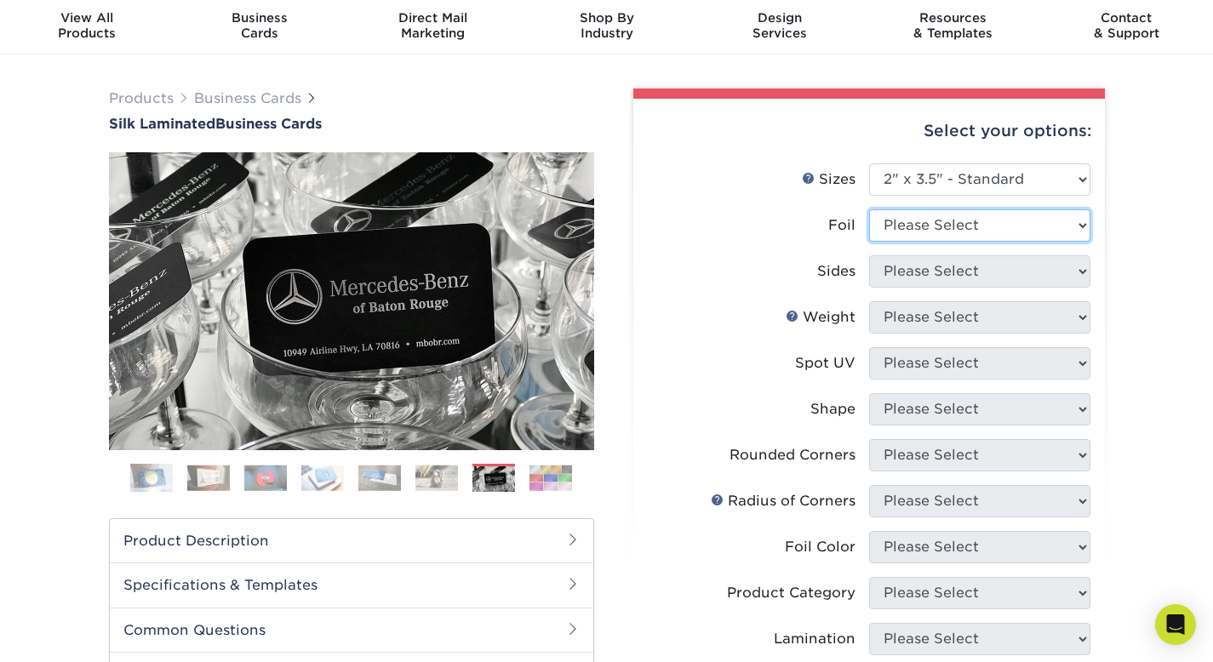
click at [986, 231] on select "Please Select Yes No" at bounding box center [979, 225] width 221 height 32
select select "0"
click at [869, 209] on select "Please Select Yes No" at bounding box center [979, 225] width 221 height 32
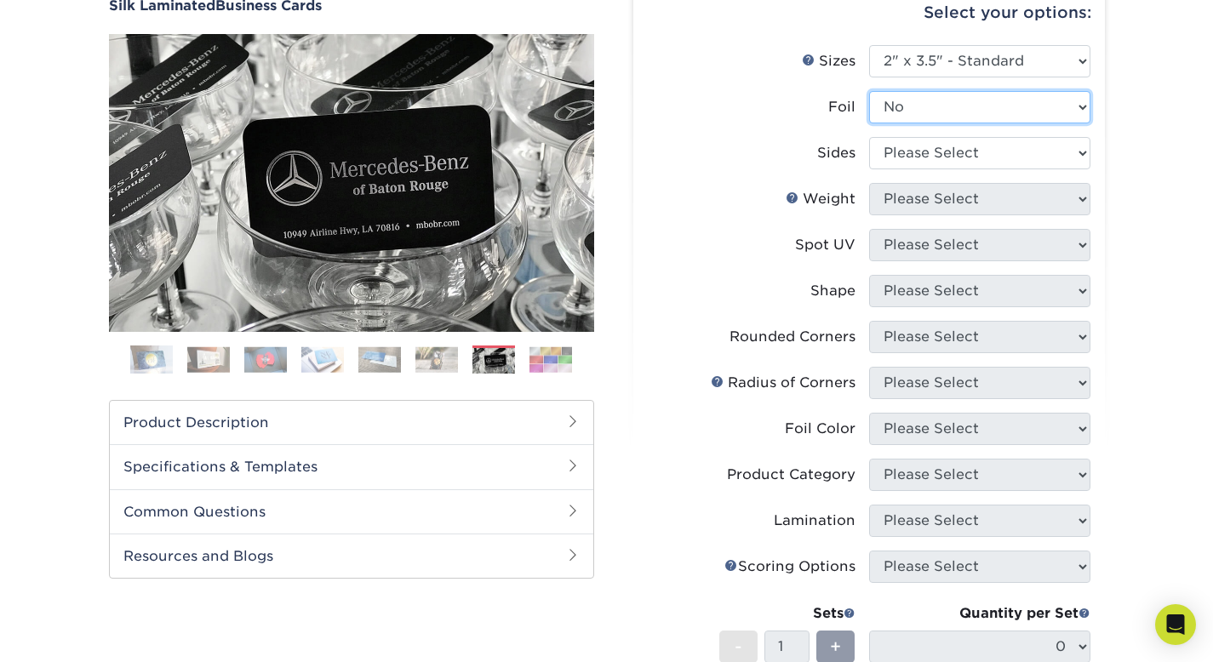
scroll to position [163, 0]
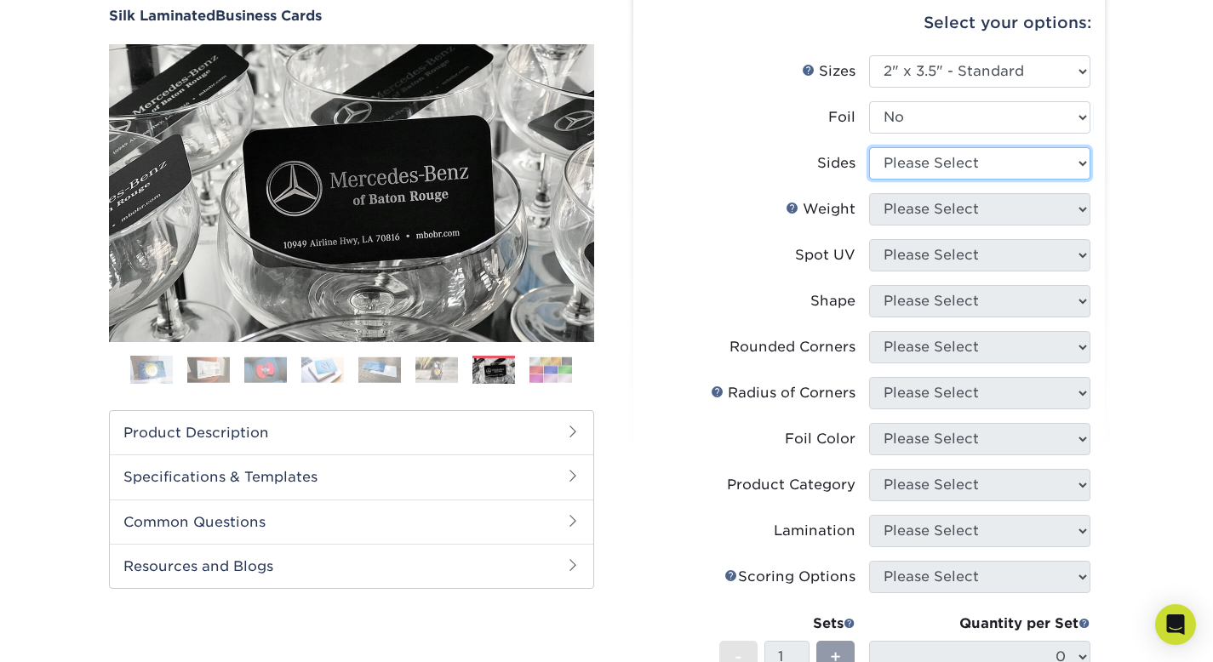
click at [906, 154] on select "Please Select Print Both Sides Print Front Only" at bounding box center [979, 163] width 221 height 32
select select "13abbda7-1d64-4f25-8bb2-c179b224825d"
click at [869, 147] on select "Please Select Print Both Sides Print Front Only" at bounding box center [979, 163] width 221 height 32
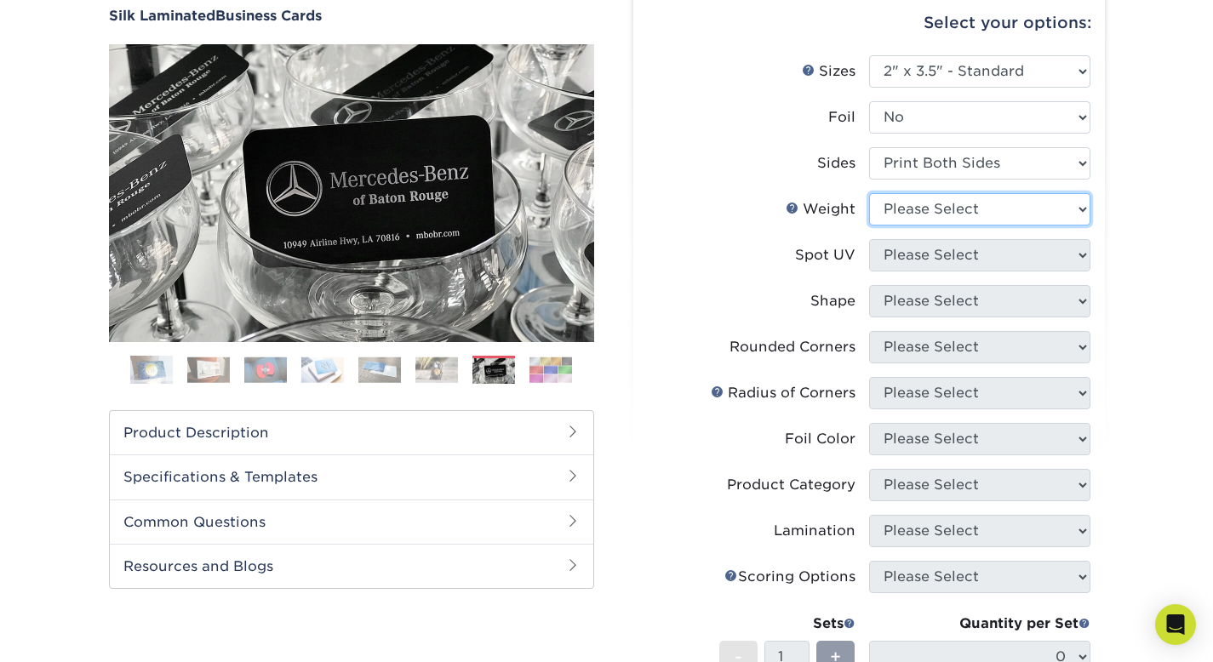
click at [900, 202] on select "Please Select 16PT" at bounding box center [979, 209] width 221 height 32
click at [1059, 215] on select "Please Select 16PT" at bounding box center [979, 209] width 221 height 32
select select "16PT"
click at [869, 193] on select "Please Select 16PT" at bounding box center [979, 209] width 221 height 32
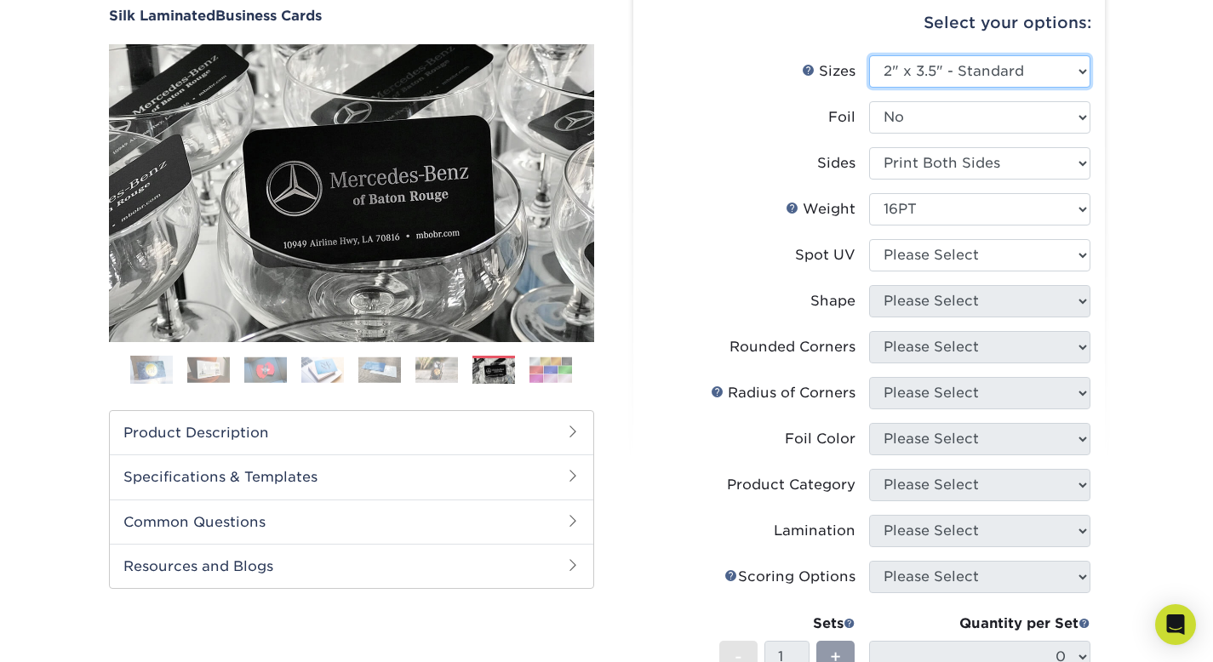
click at [1034, 71] on select "Please Select 1.5" x 3.5" - Mini 1.75" x 3.5" - Mini 2" x 2" - Square 2" x 3" -…" at bounding box center [979, 71] width 221 height 32
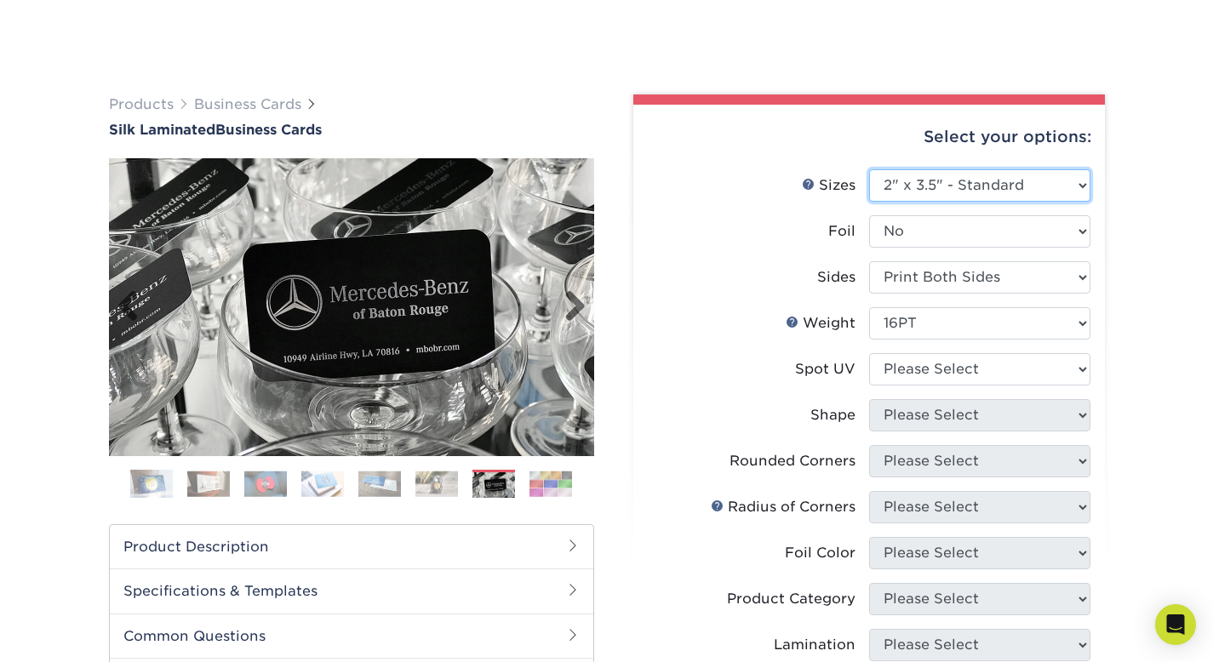
scroll to position [255, 0]
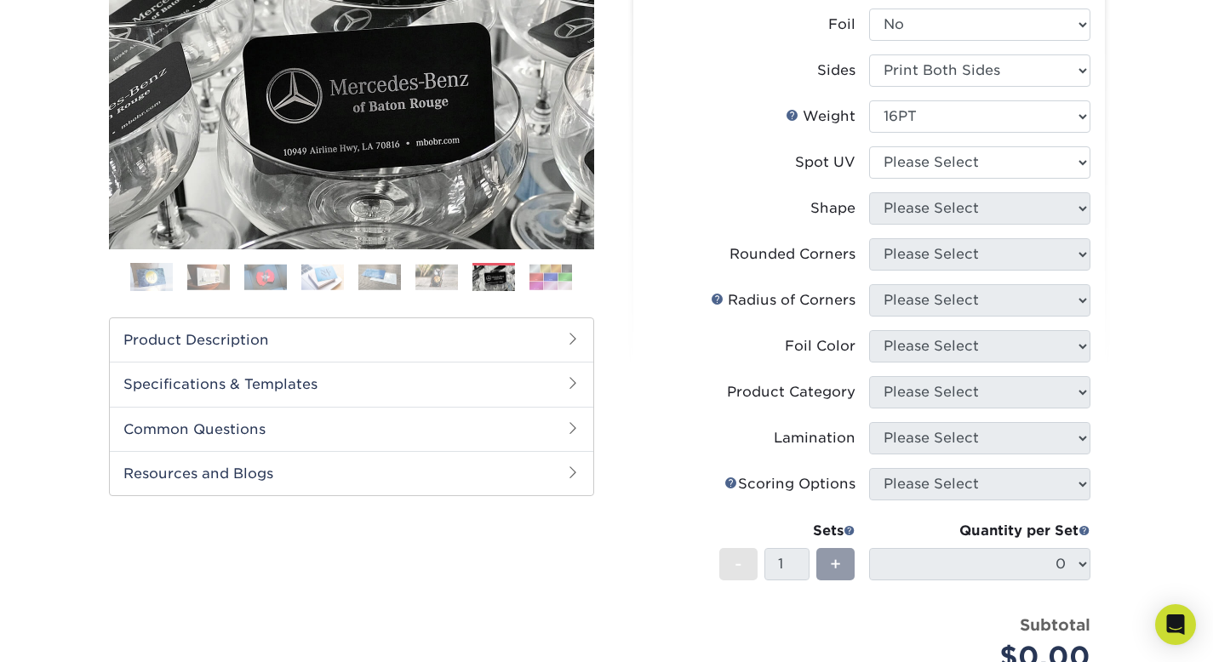
click at [496, 324] on h2 "Product Description" at bounding box center [352, 339] width 484 height 43
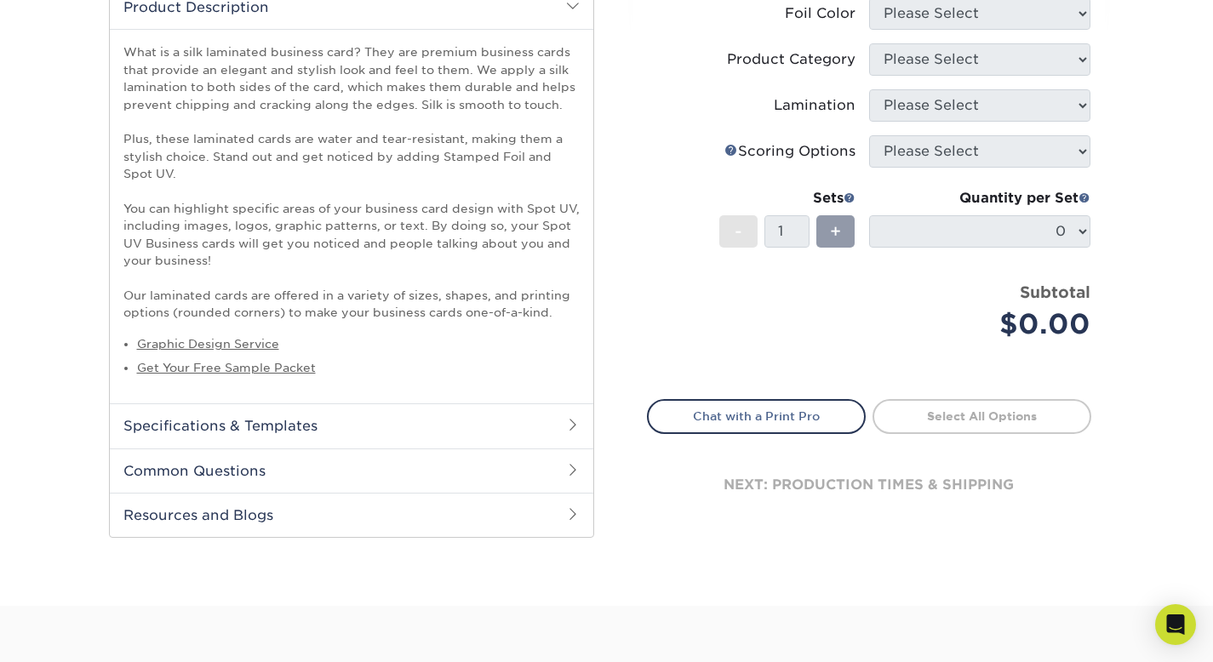
scroll to position [375, 0]
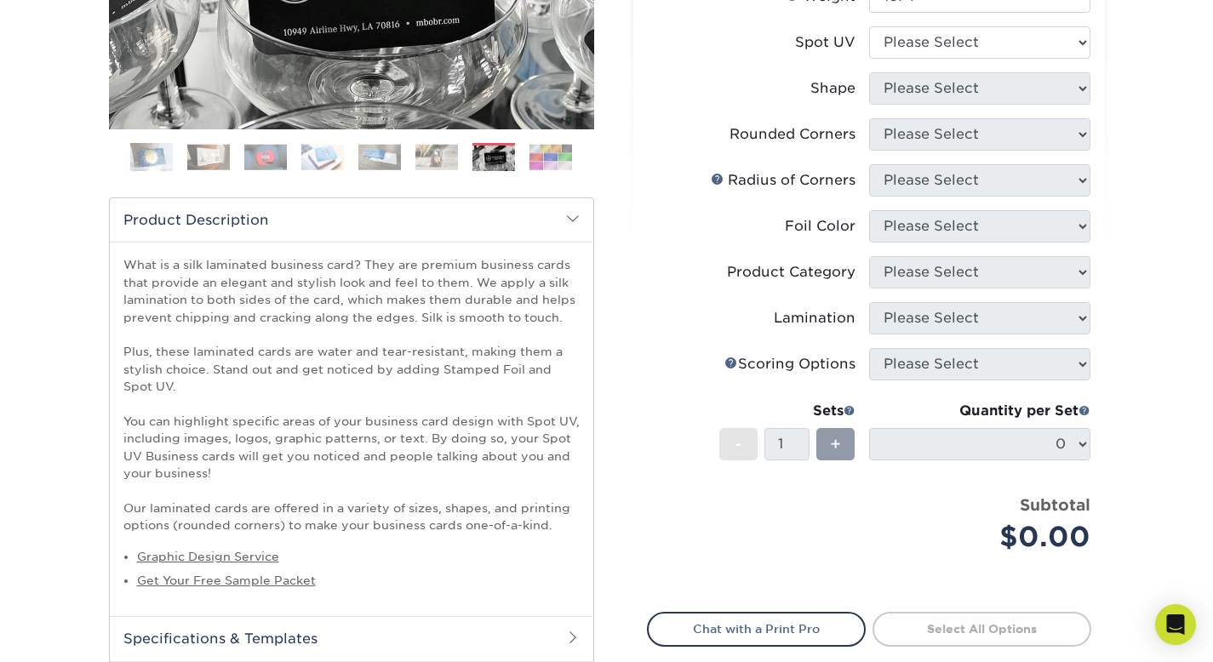
click at [482, 218] on h2 "Product Description" at bounding box center [352, 219] width 484 height 43
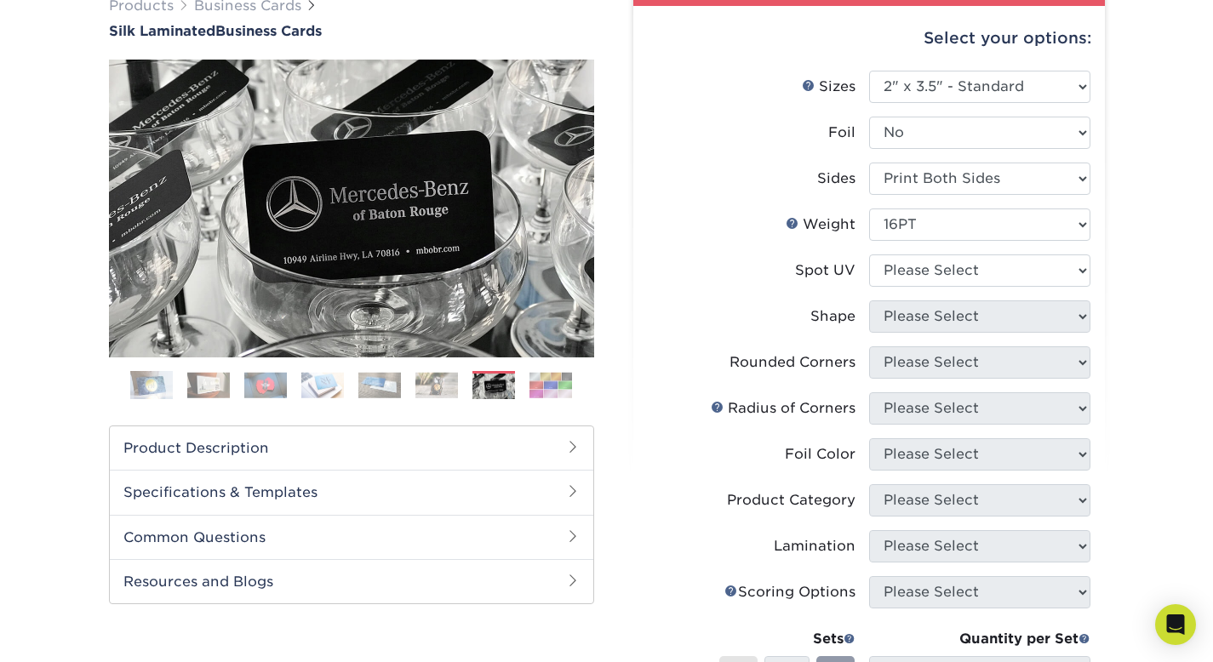
scroll to position [187, 0]
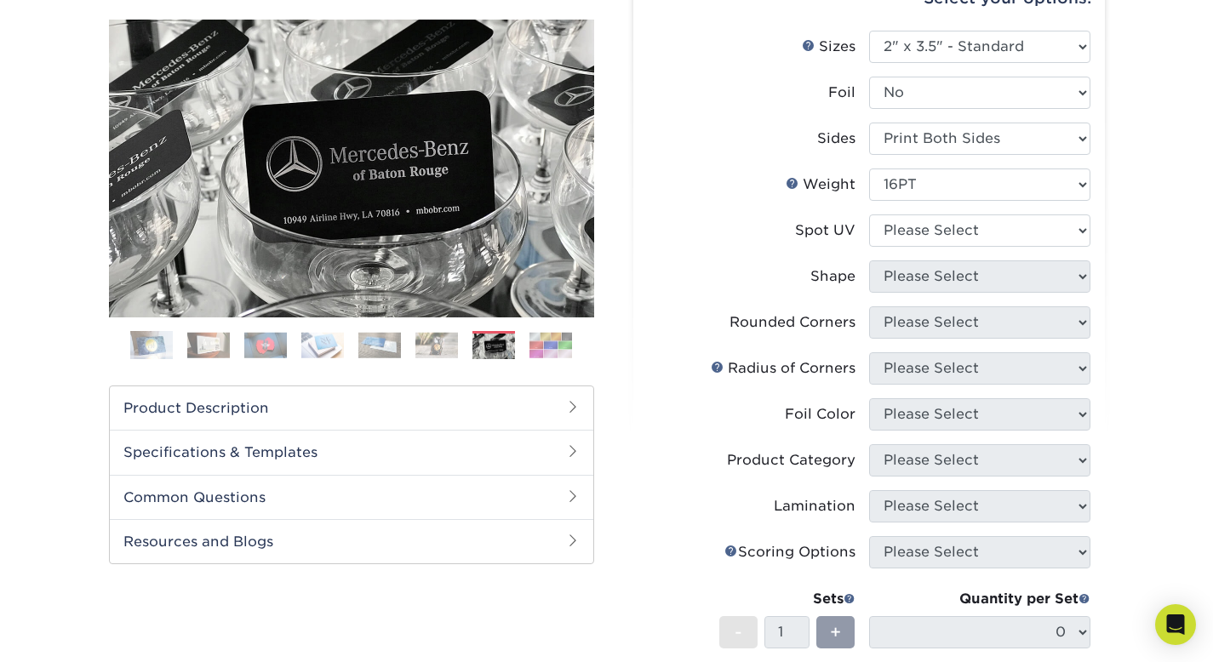
click at [1108, 271] on div "Select your options: Sizes Help Sizes Please Select 1.5" x 3.5" - Mini -" at bounding box center [862, 453] width 511 height 995
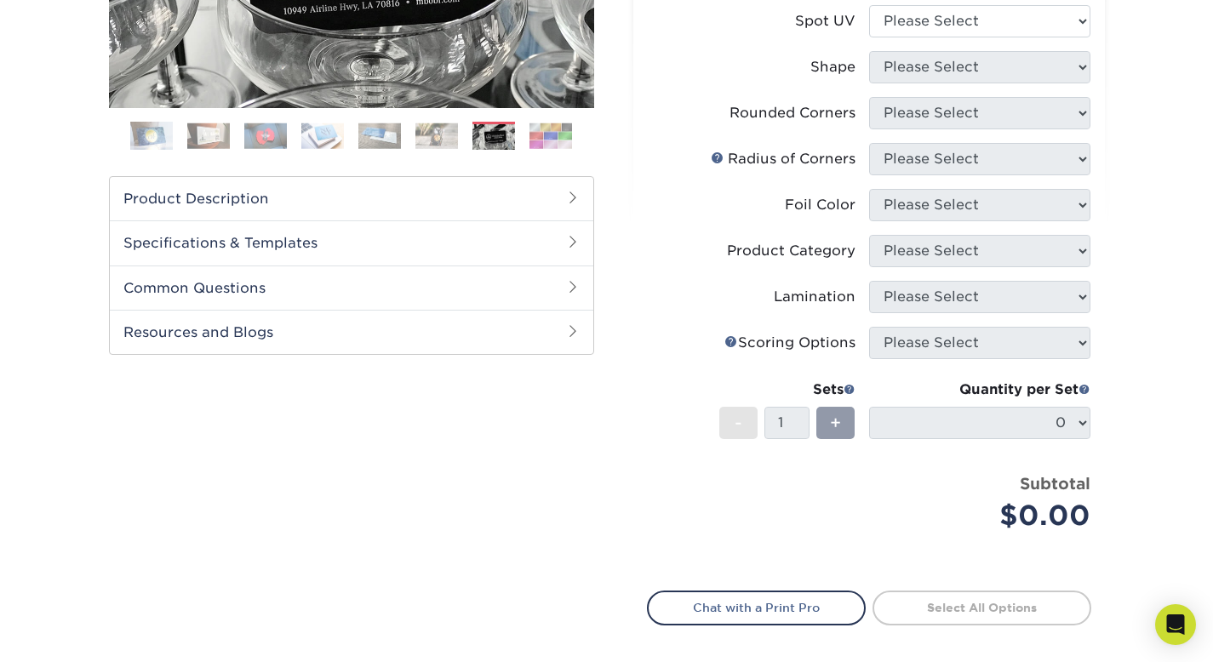
scroll to position [281, 0]
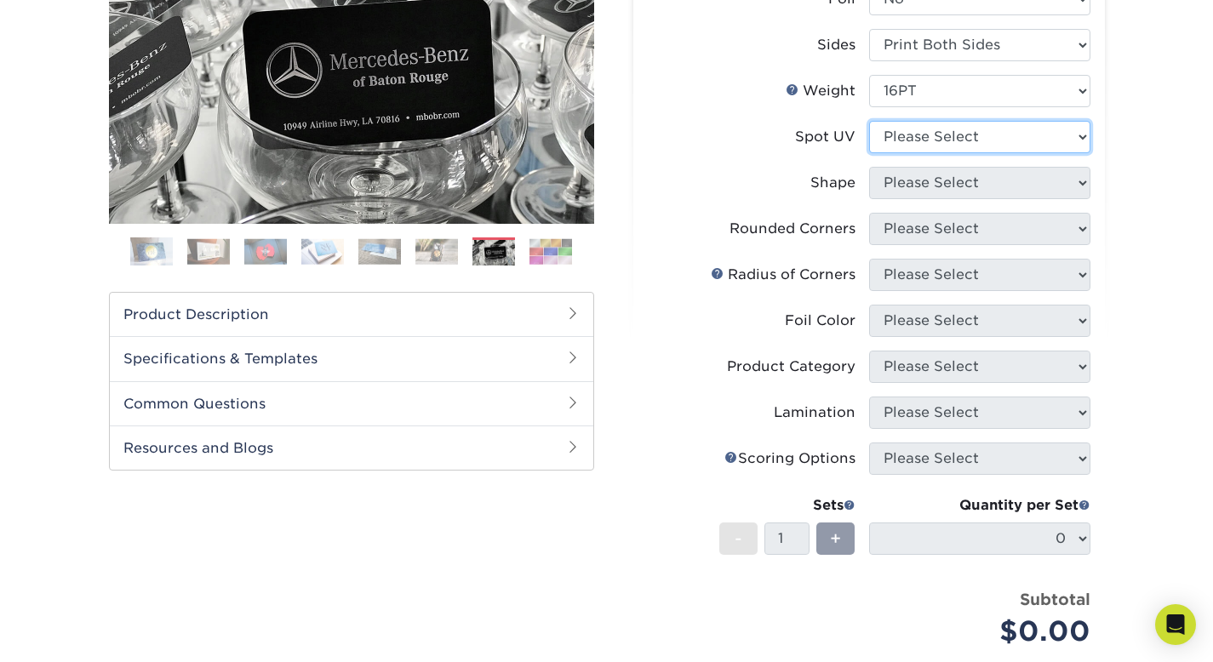
click at [1049, 139] on select "Please Select No Spot UV Front and Back (Both Sides) Front Only Back Only" at bounding box center [979, 137] width 221 height 32
select select "0"
click at [869, 121] on select "Please Select No Spot UV Front and Back (Both Sides) Front Only Back Only" at bounding box center [979, 137] width 221 height 32
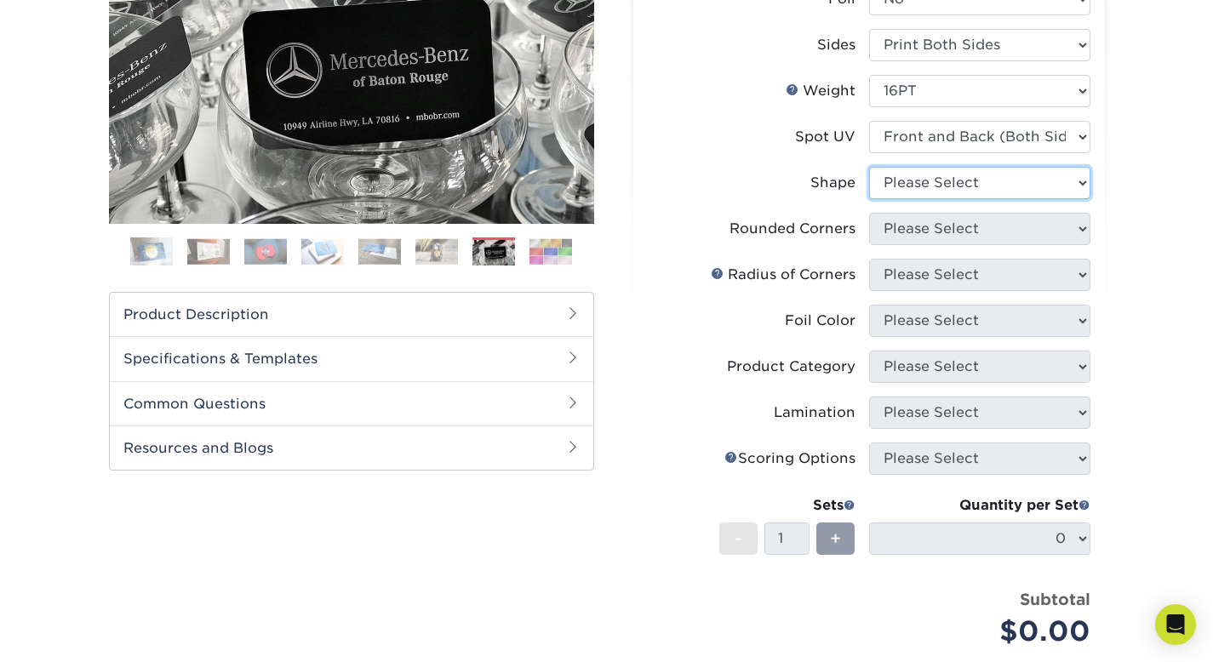
click at [1023, 184] on select "Please Select Standard" at bounding box center [979, 183] width 221 height 32
select select "standard"
click at [869, 167] on select "Please Select Standard" at bounding box center [979, 183] width 221 height 32
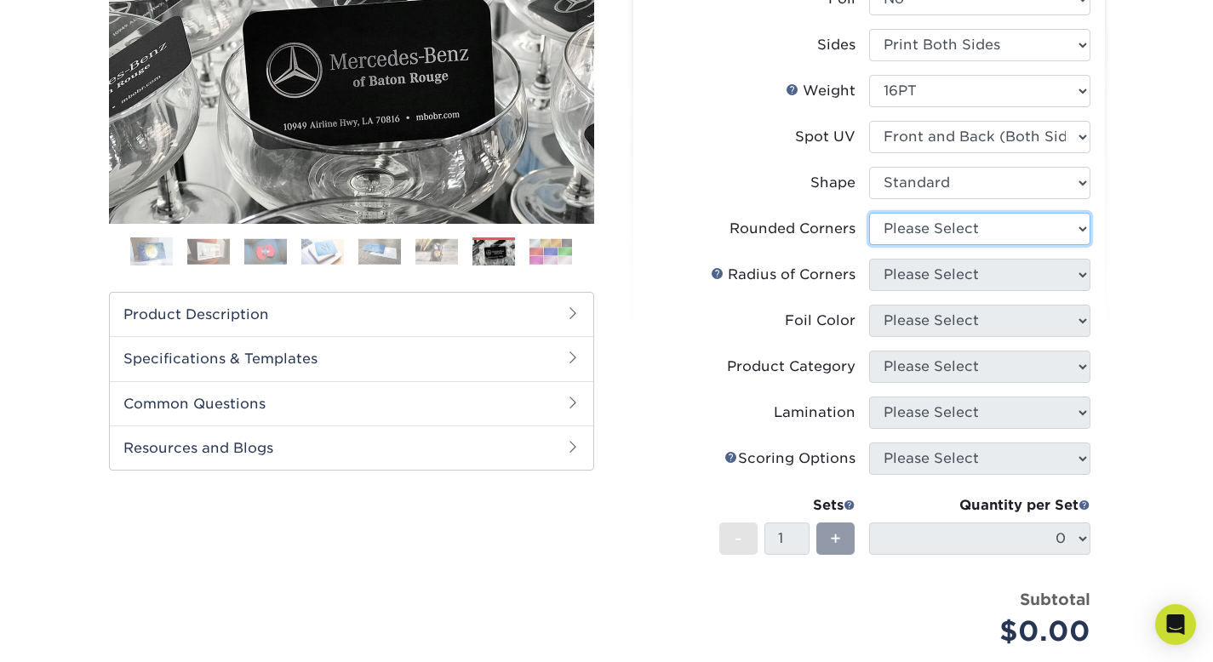
click at [1025, 231] on select "Please Select Yes - Round 2 Corners Yes - Round 4 Corners No" at bounding box center [979, 229] width 221 height 32
select select "7672df9e-0e0a-464d-8e1f-920c575e4da3"
click at [869, 213] on select "Please Select Yes - Round 2 Corners Yes - Round 4 Corners No" at bounding box center [979, 229] width 221 height 32
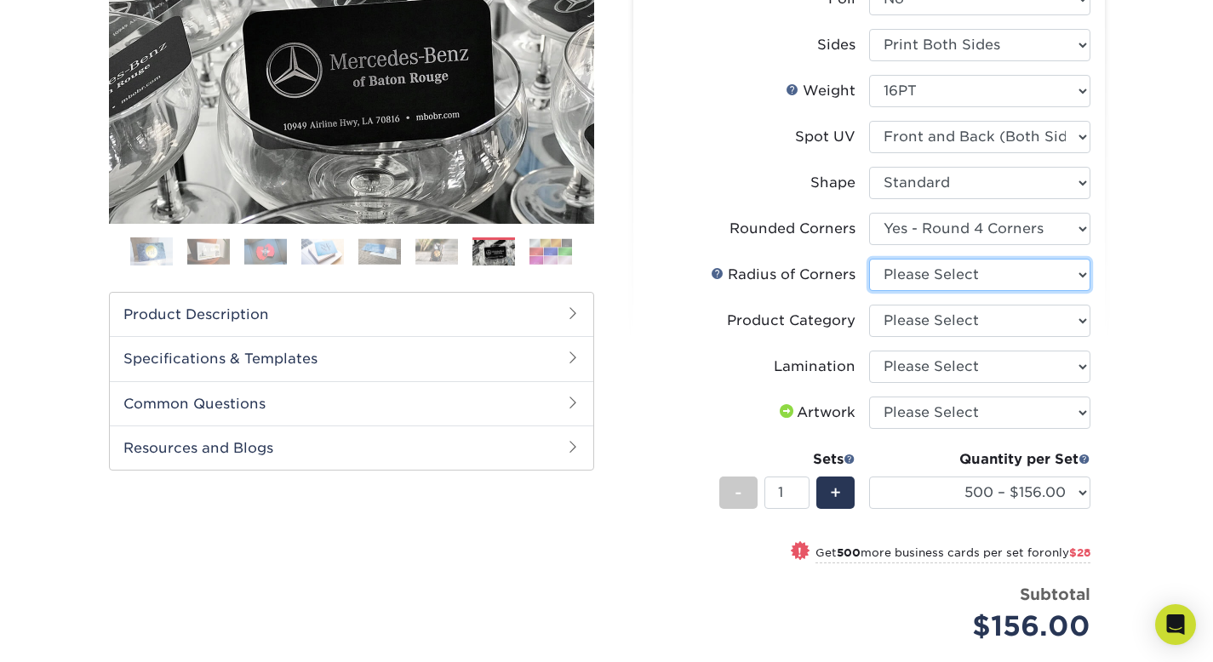
click at [1017, 272] on select "Please Select Rounded 1/8" Rounded 1/4"" at bounding box center [979, 275] width 221 height 32
select select "589680c7-ee9a-431b-9d12-d7aeb1386a97"
click at [869, 259] on select "Please Select Rounded 1/8" Rounded 1/4"" at bounding box center [979, 275] width 221 height 32
click at [1016, 314] on select "Please Select Business Cards" at bounding box center [979, 321] width 221 height 32
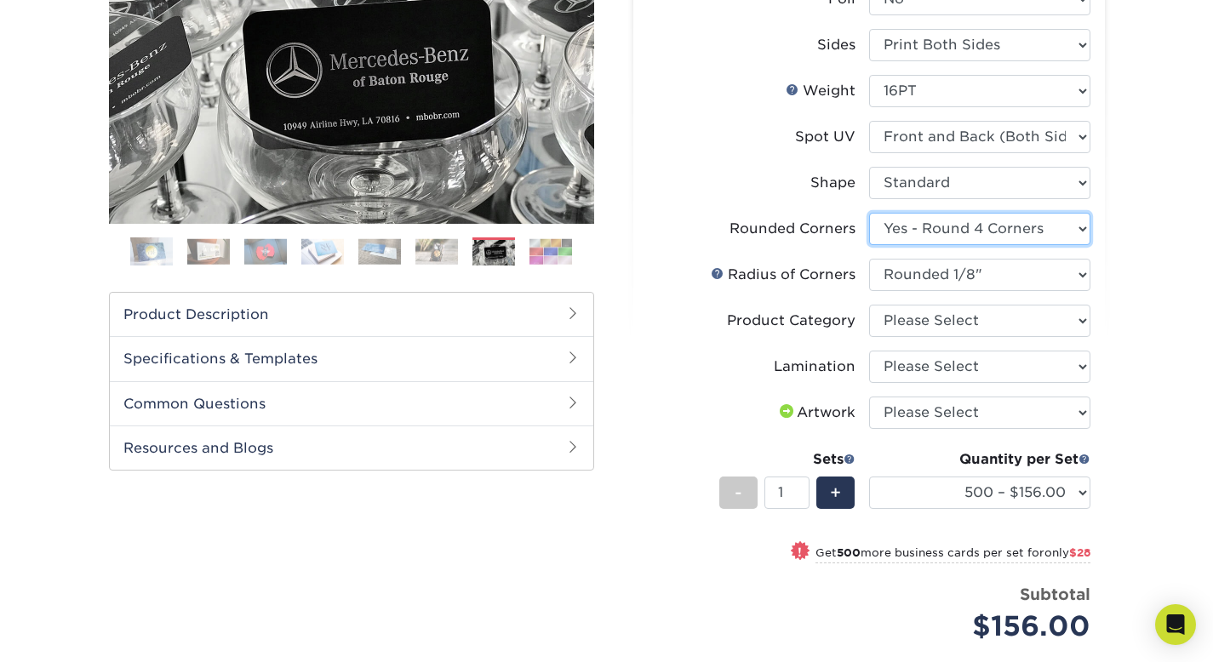
click at [1015, 229] on select "Please Select Yes - Round 2 Corners Yes - Round 4 Corners No" at bounding box center [979, 229] width 221 height 32
click at [869, 213] on select "Please Select Yes - Round 2 Corners Yes - Round 4 Corners No" at bounding box center [979, 229] width 221 height 32
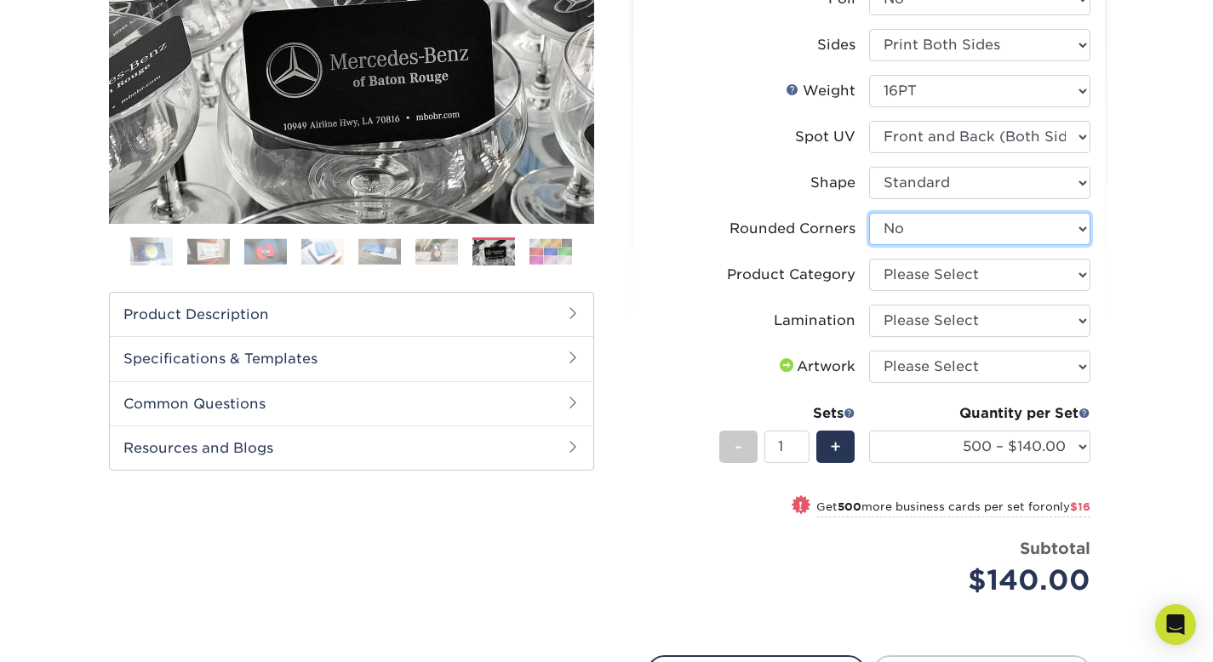
click at [1000, 221] on select "Please Select Yes - Round 2 Corners Yes - Round 4 Corners No" at bounding box center [979, 229] width 221 height 32
select select "7672df9e-0e0a-464d-8e1f-920c575e4da3"
click at [869, 213] on select "Please Select Yes - Round 2 Corners Yes - Round 4 Corners No" at bounding box center [979, 229] width 221 height 32
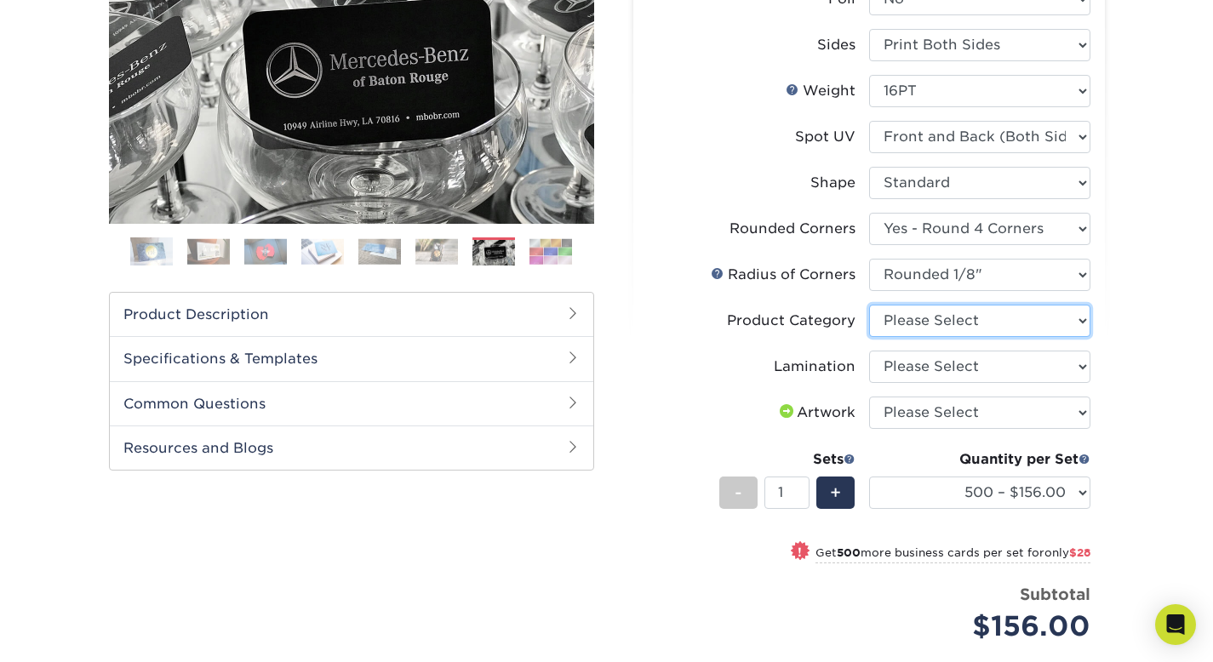
click at [971, 324] on select "Please Select Business Cards" at bounding box center [979, 321] width 221 height 32
select select "3b5148f1-0588-4f88-a218-97bcfdce65c1"
click at [869, 305] on select "Please Select Business Cards" at bounding box center [979, 321] width 221 height 32
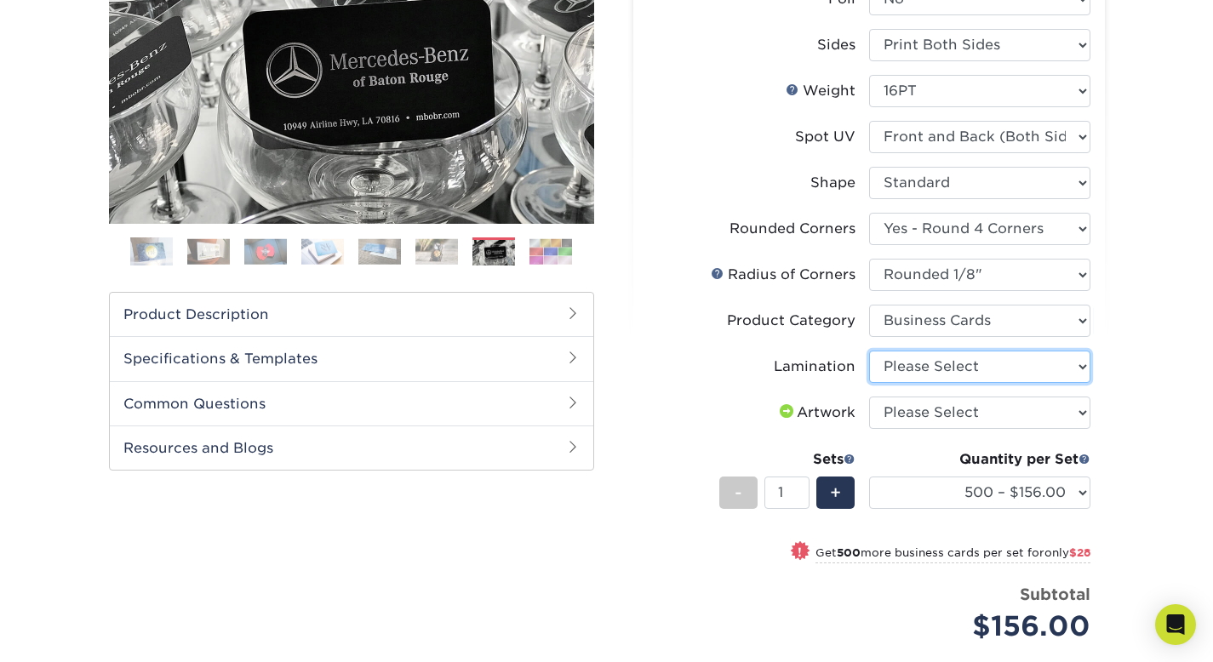
click at [978, 359] on select "Please Select Silk" at bounding box center [979, 367] width 221 height 32
select select "ccacb42f-45f7-42d3-bbd3-7c8421cf37f0"
click at [869, 351] on select "Please Select Silk" at bounding box center [979, 367] width 221 height 32
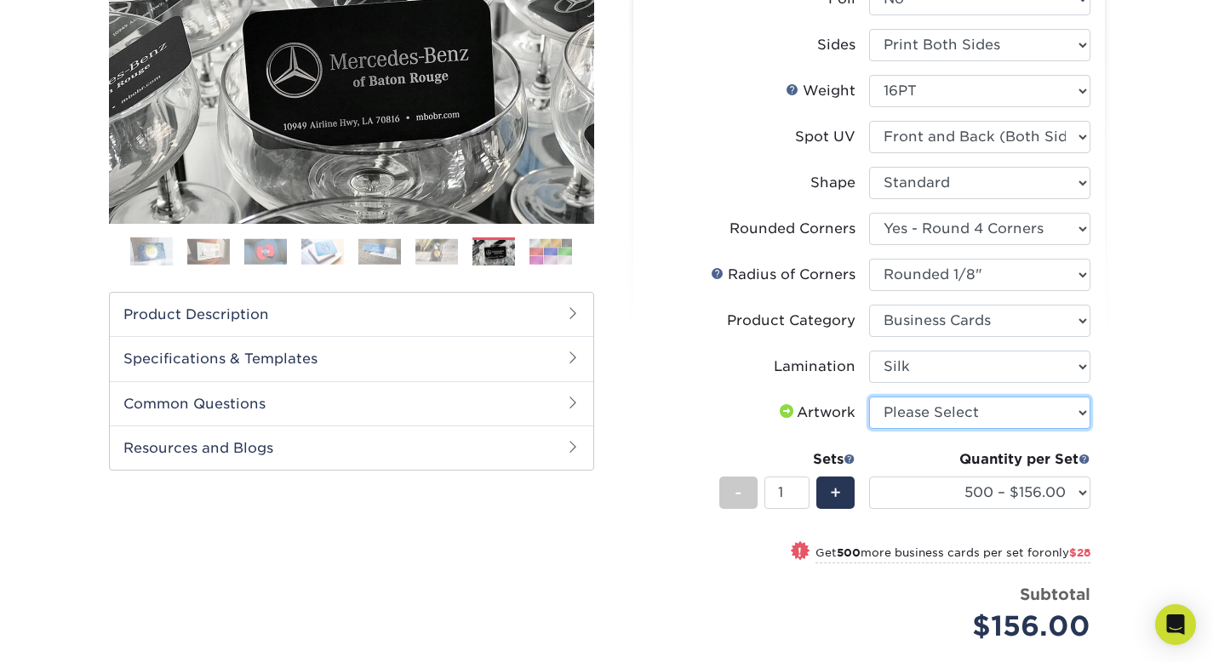
click at [983, 398] on select "Please Select I will upload files I need a design - $100" at bounding box center [979, 413] width 221 height 32
select select "upload"
click at [869, 397] on select "Please Select I will upload files I need a design - $100" at bounding box center [979, 413] width 221 height 32
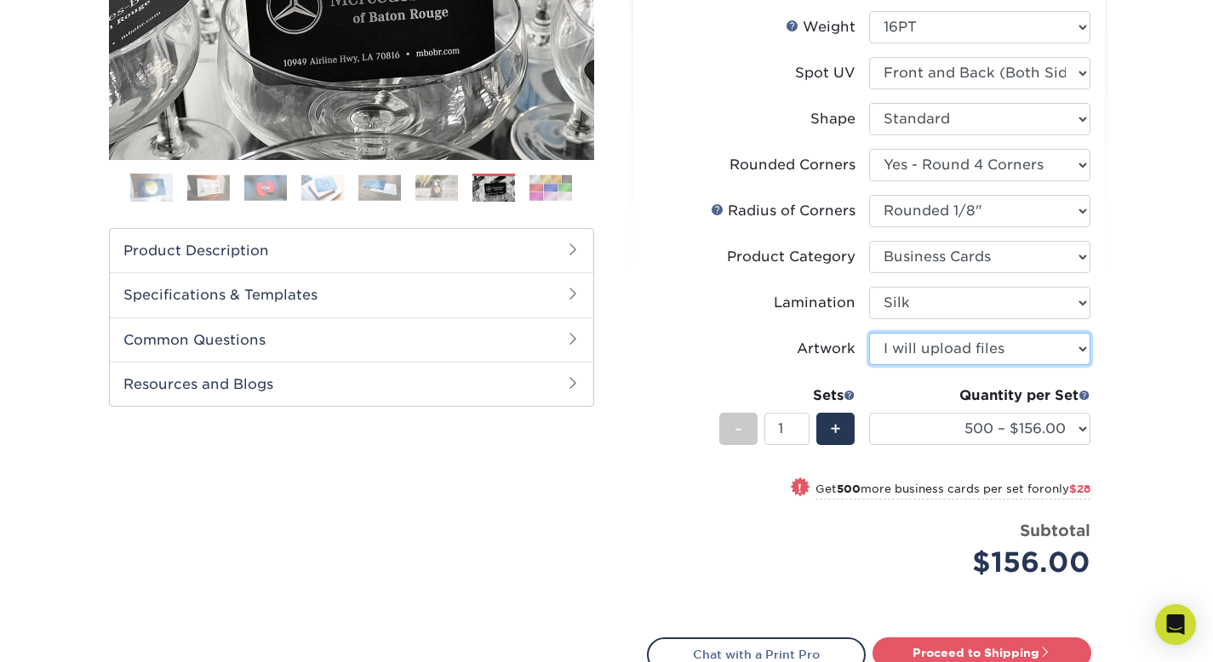
scroll to position [378, 0]
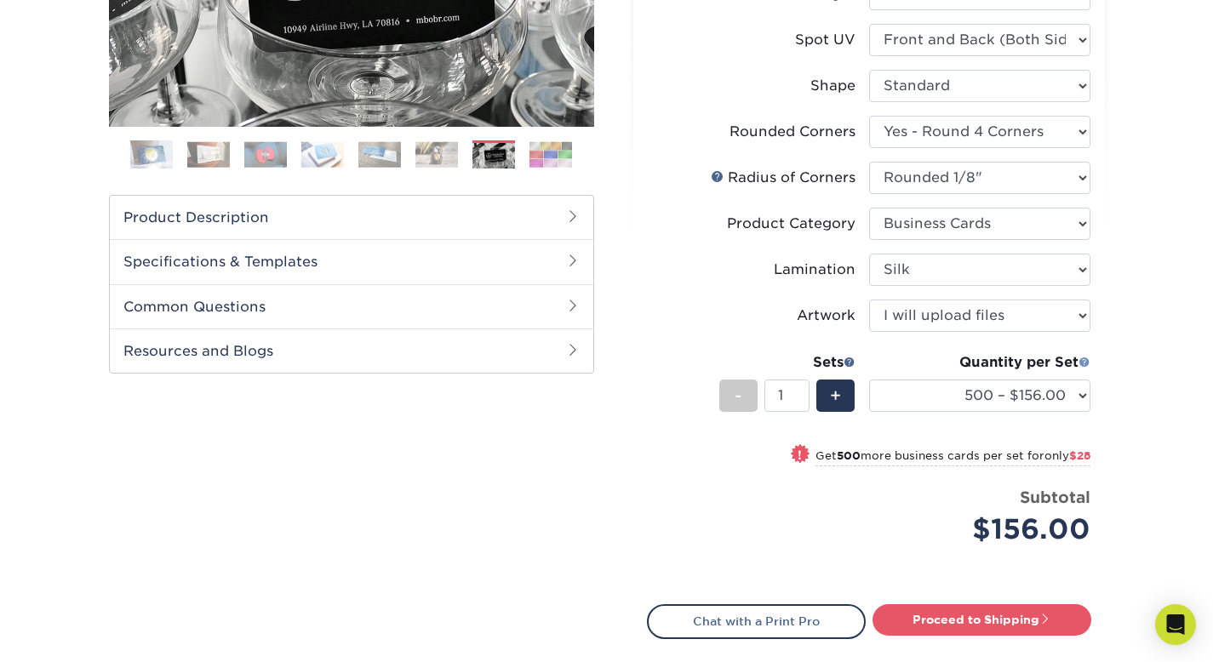
click at [1084, 361] on span at bounding box center [1085, 362] width 12 height 12
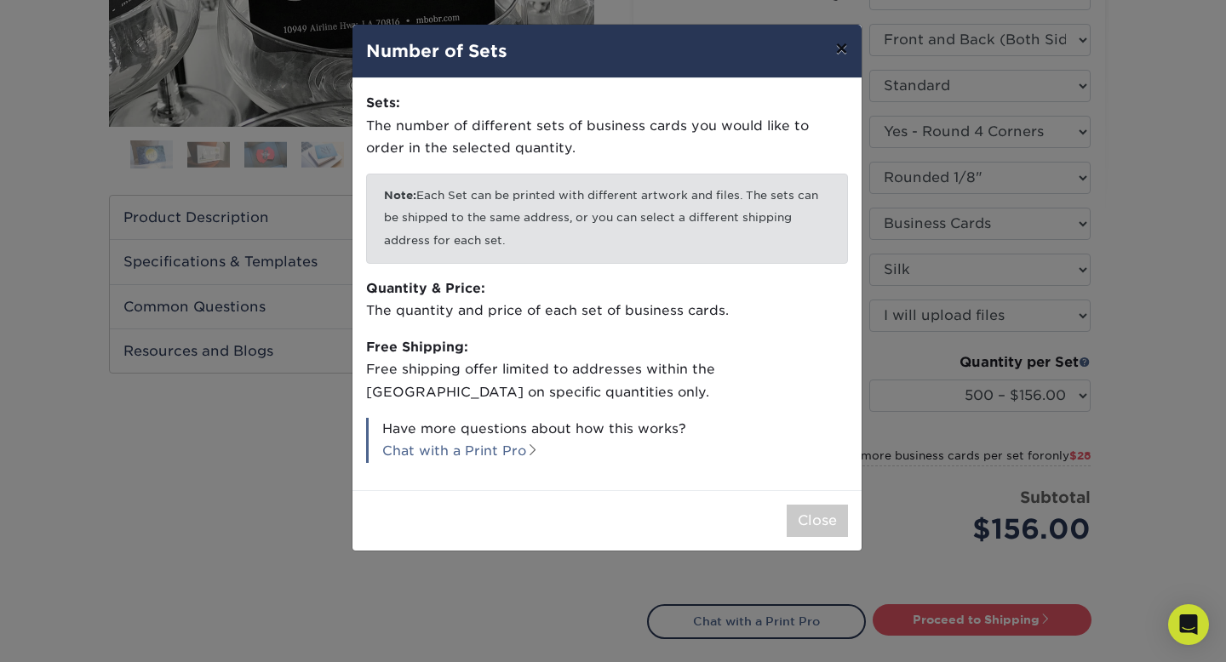
click at [835, 51] on button "×" at bounding box center [841, 49] width 39 height 48
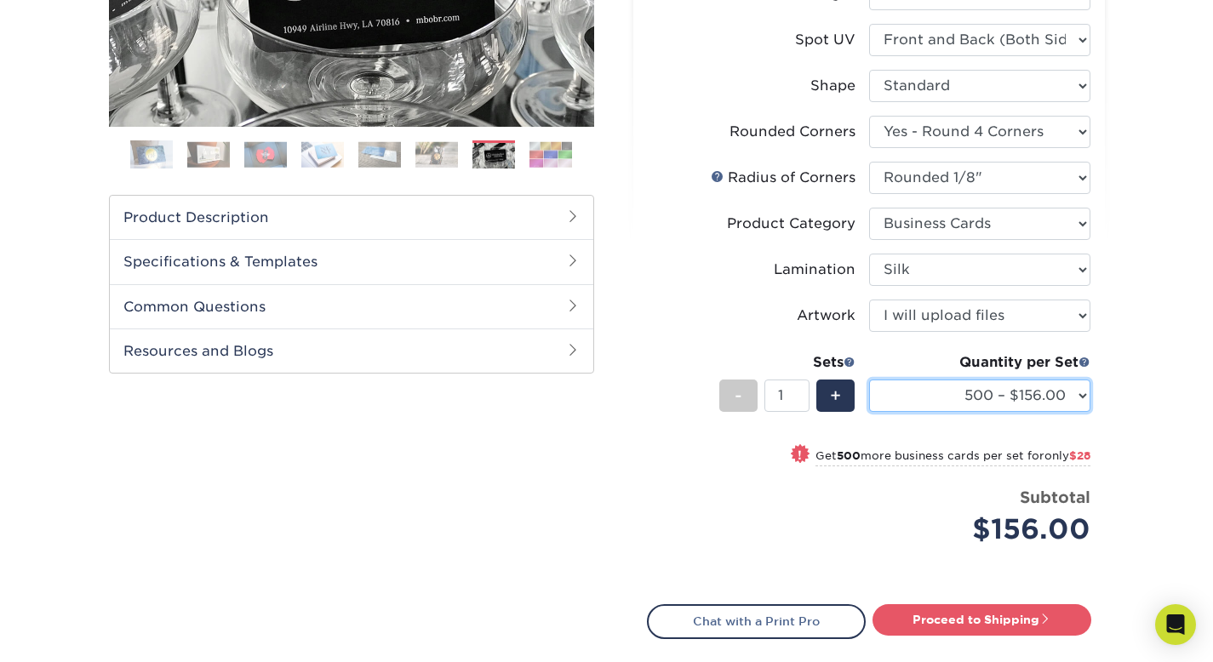
click at [1068, 396] on select "500 – $156.00 1000 – $184.00 2500 – $447.00 5000 – $754.00 10000 – $1375.00" at bounding box center [979, 396] width 221 height 32
click at [652, 505] on div "Price per set $156.00" at bounding box center [758, 518] width 221 height 65
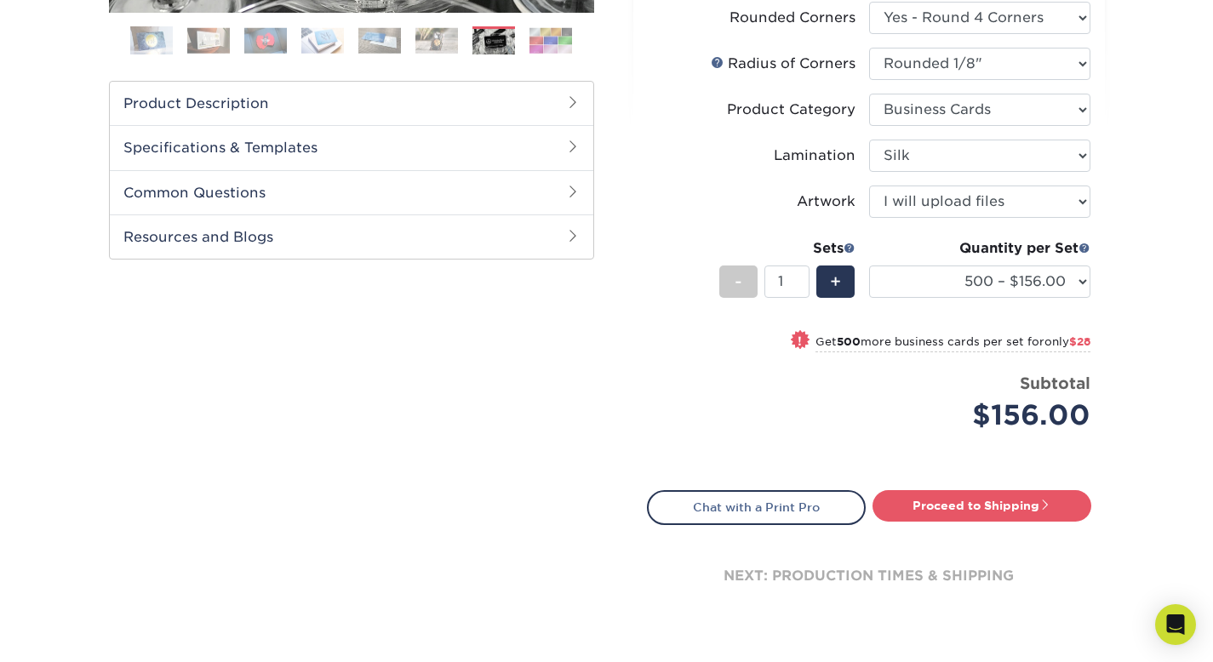
scroll to position [366, 0]
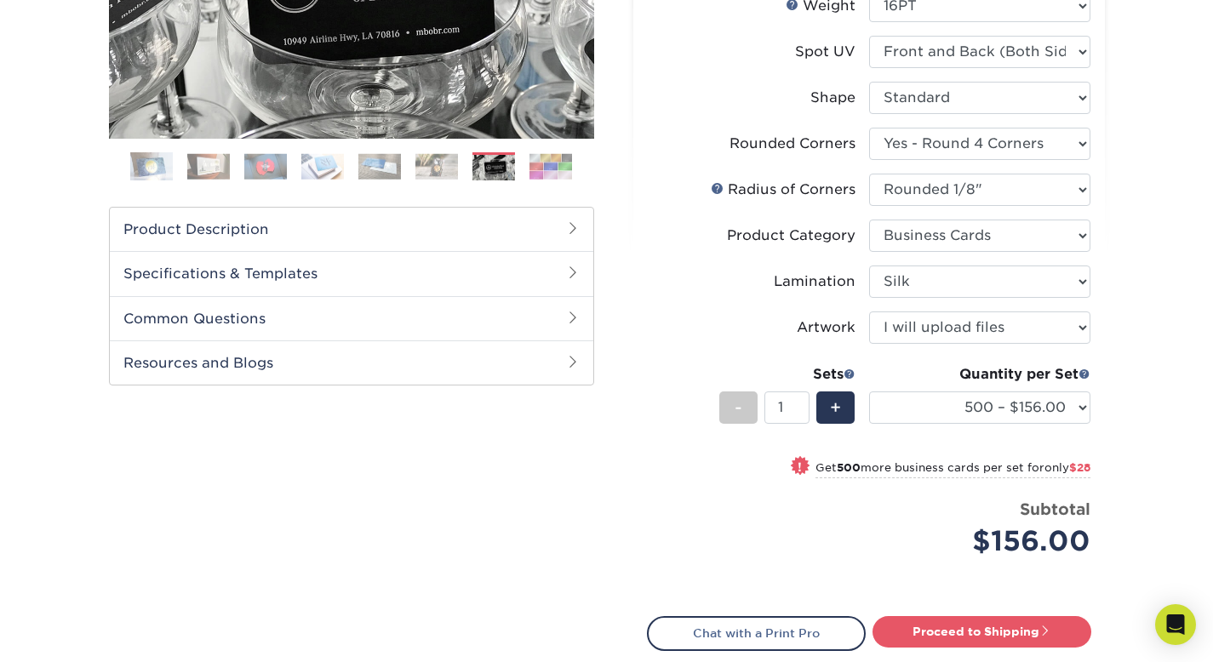
click at [1172, 385] on div "Products Business Cards Silk Laminated Business Cards Previous Next" at bounding box center [606, 279] width 1213 height 1072
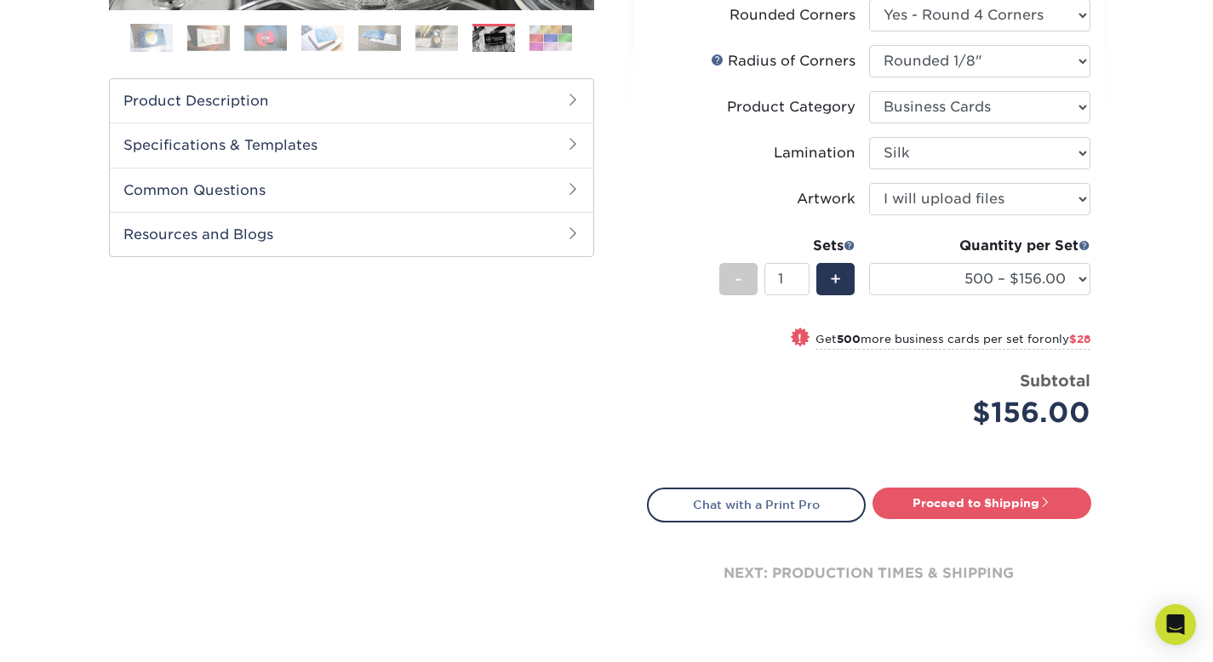
scroll to position [581, 0]
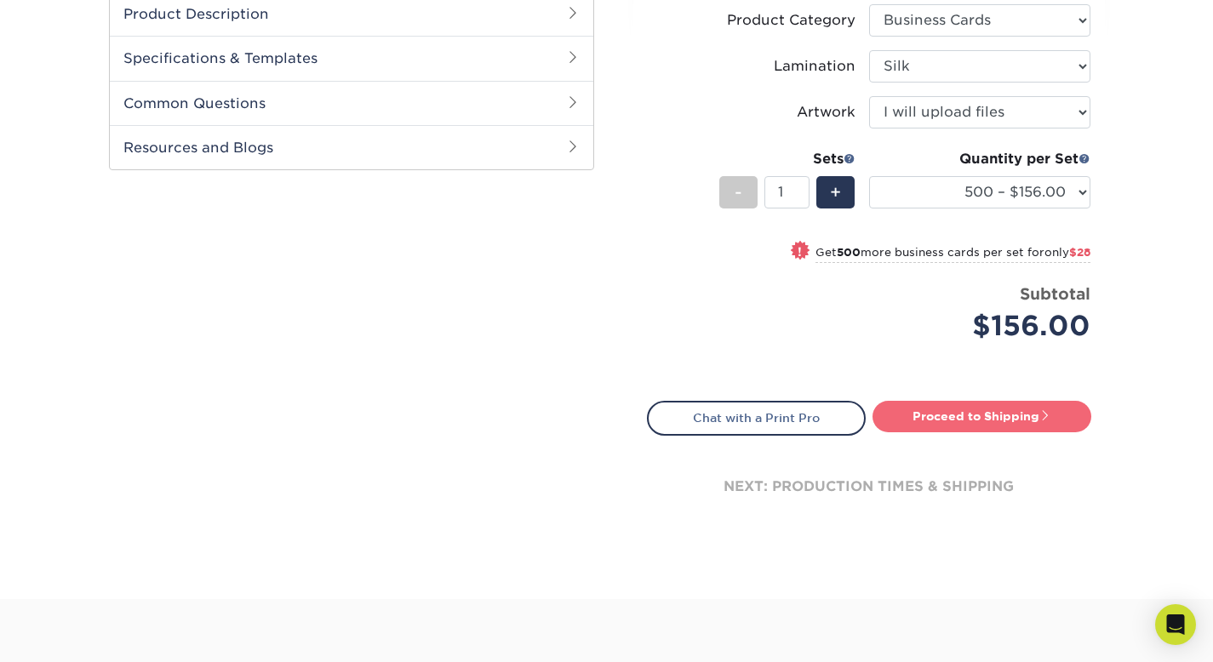
click at [1057, 411] on link "Proceed to Shipping" at bounding box center [982, 416] width 219 height 31
type input "Set 1"
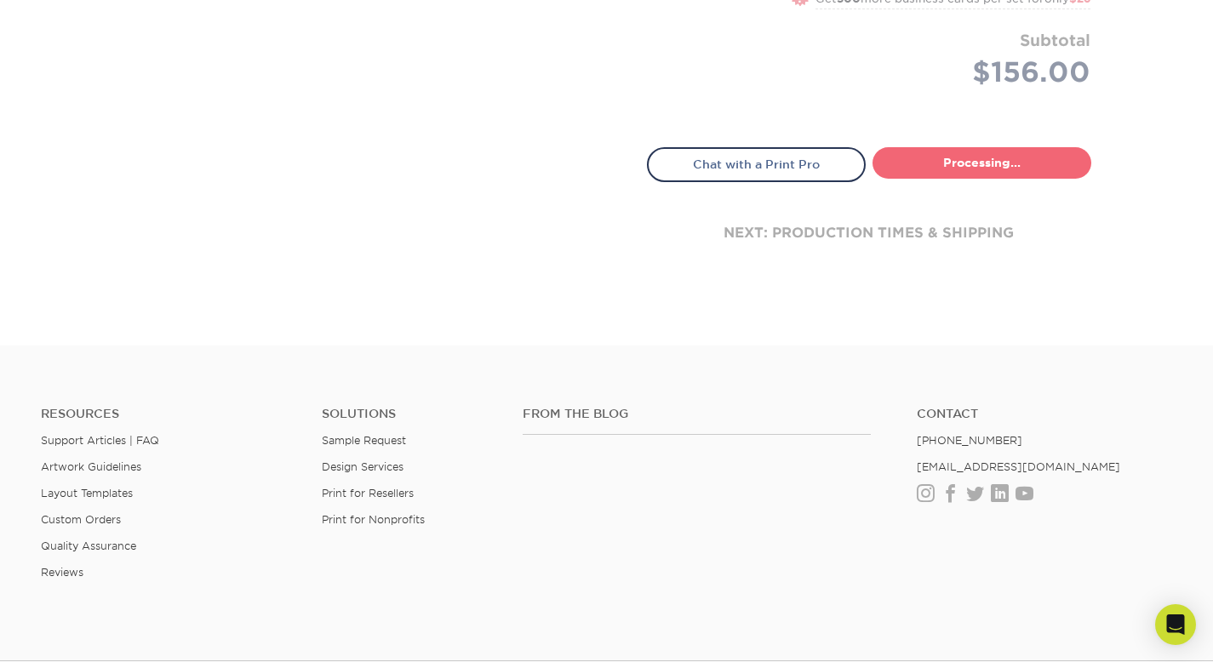
select select "24b86a38-505b-4ae3-9429-29aefd3b6f92"
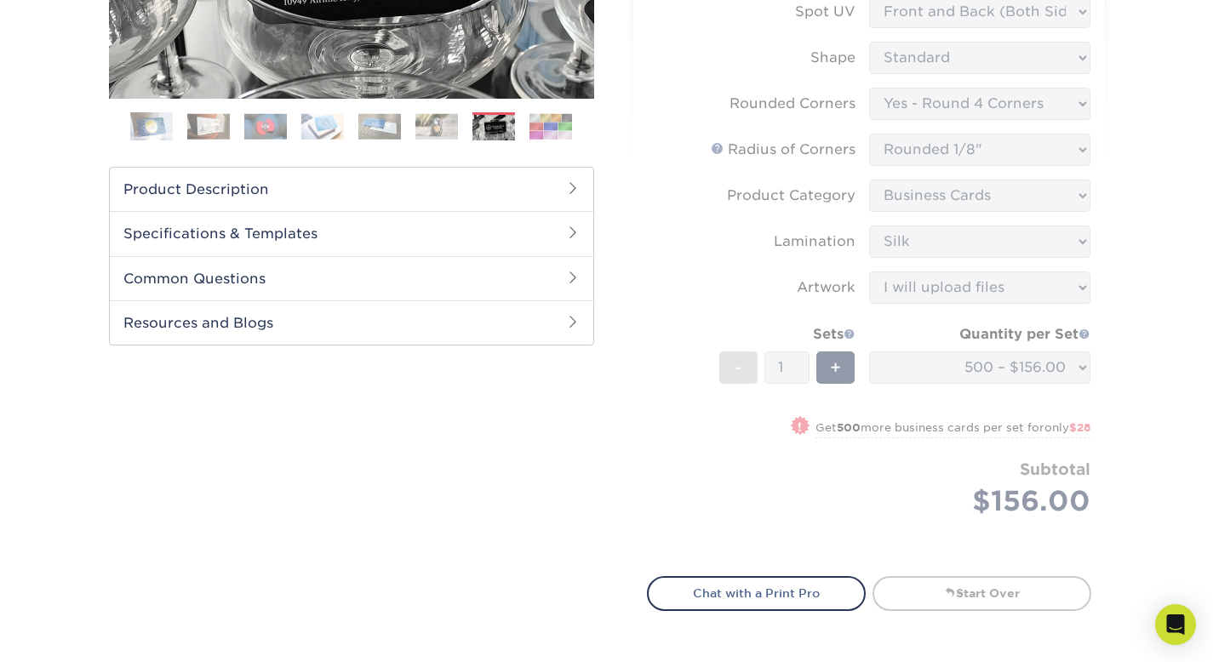
scroll to position [580, 0]
